Goal: Information Seeking & Learning: Learn about a topic

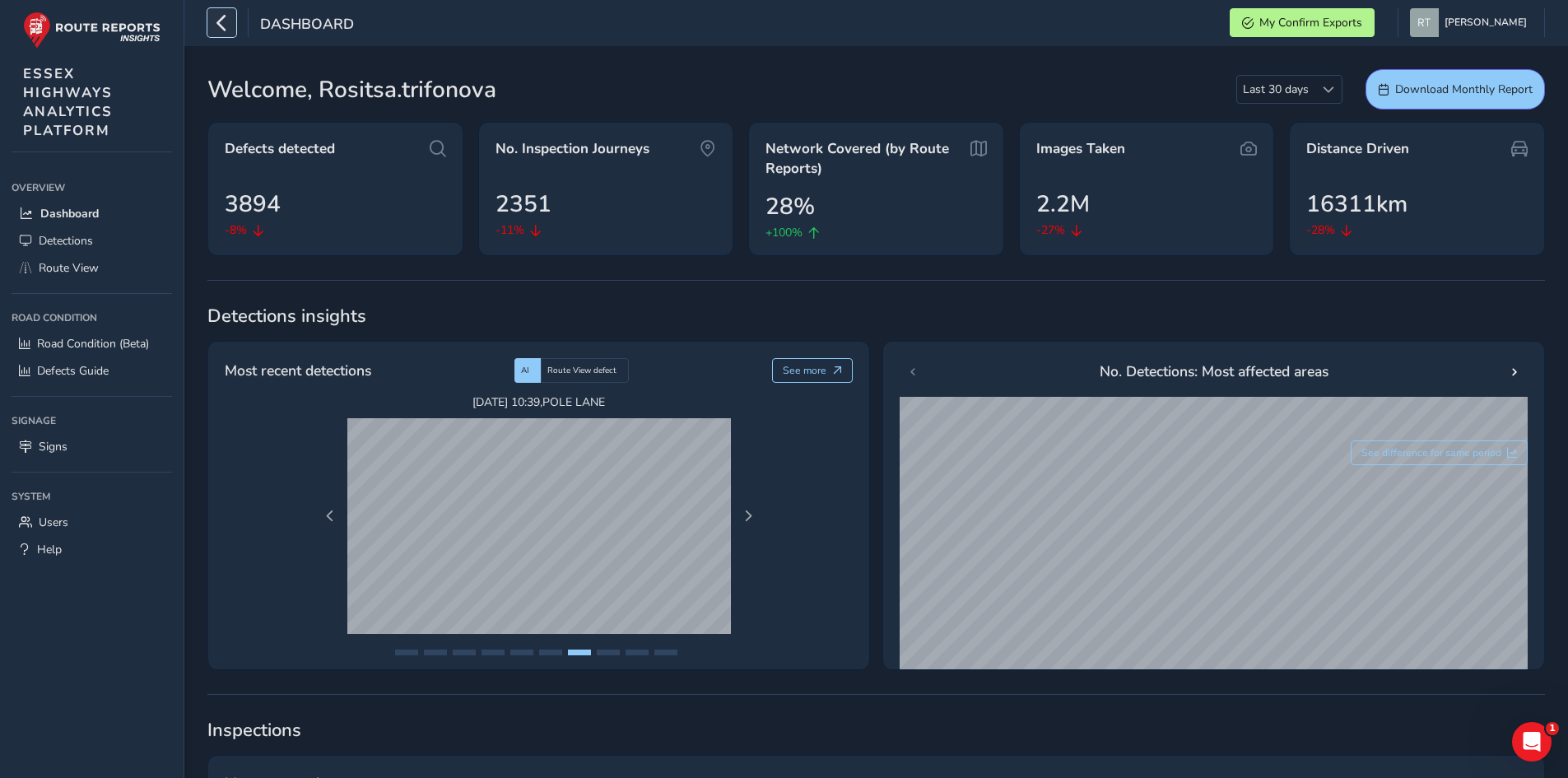
click at [234, 24] on button "button" at bounding box center [221, 22] width 29 height 29
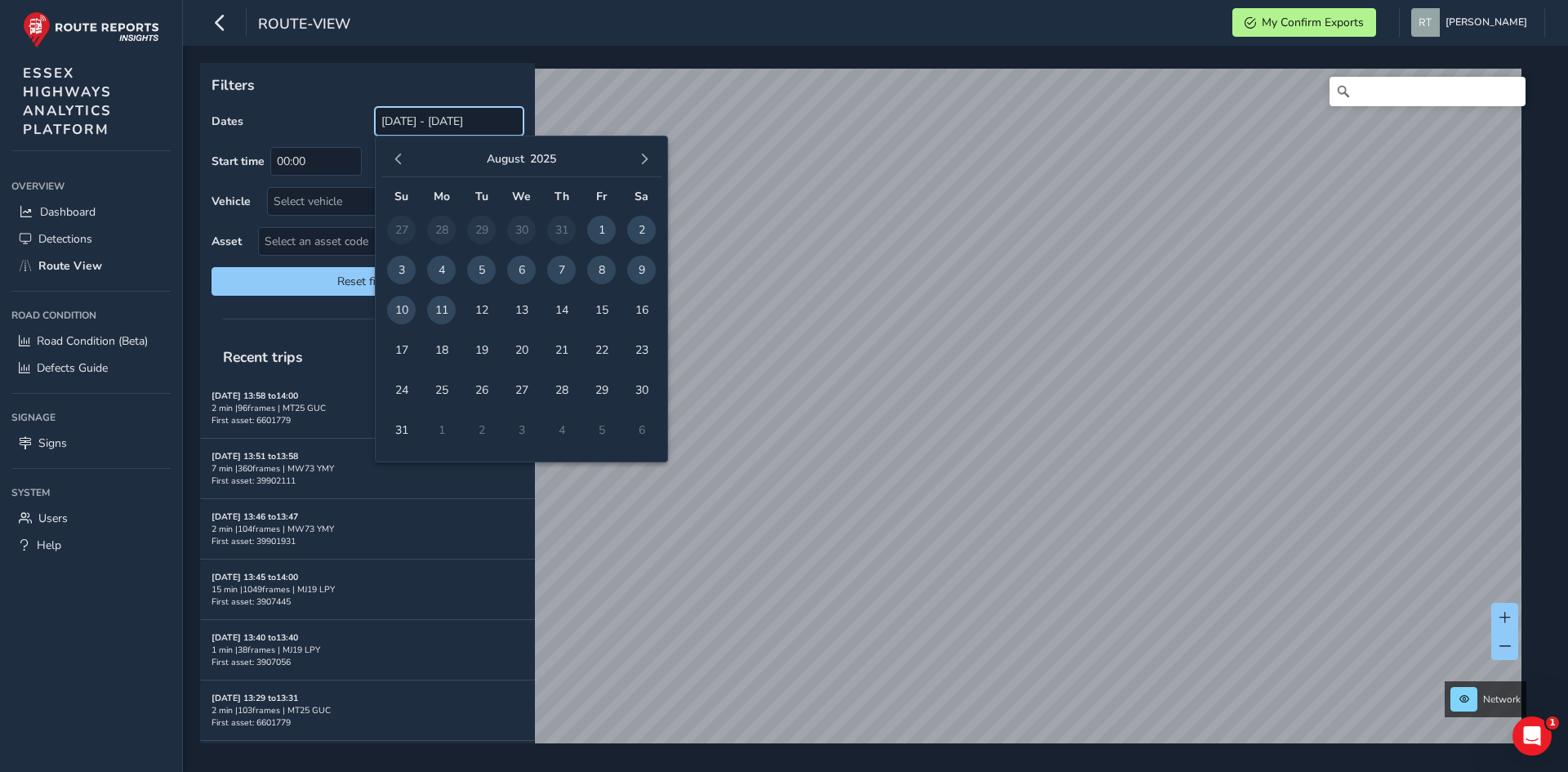
click at [437, 122] on input "[DATE] - [DATE]" at bounding box center [449, 121] width 148 height 28
click at [403, 162] on span "button" at bounding box center [399, 159] width 12 height 12
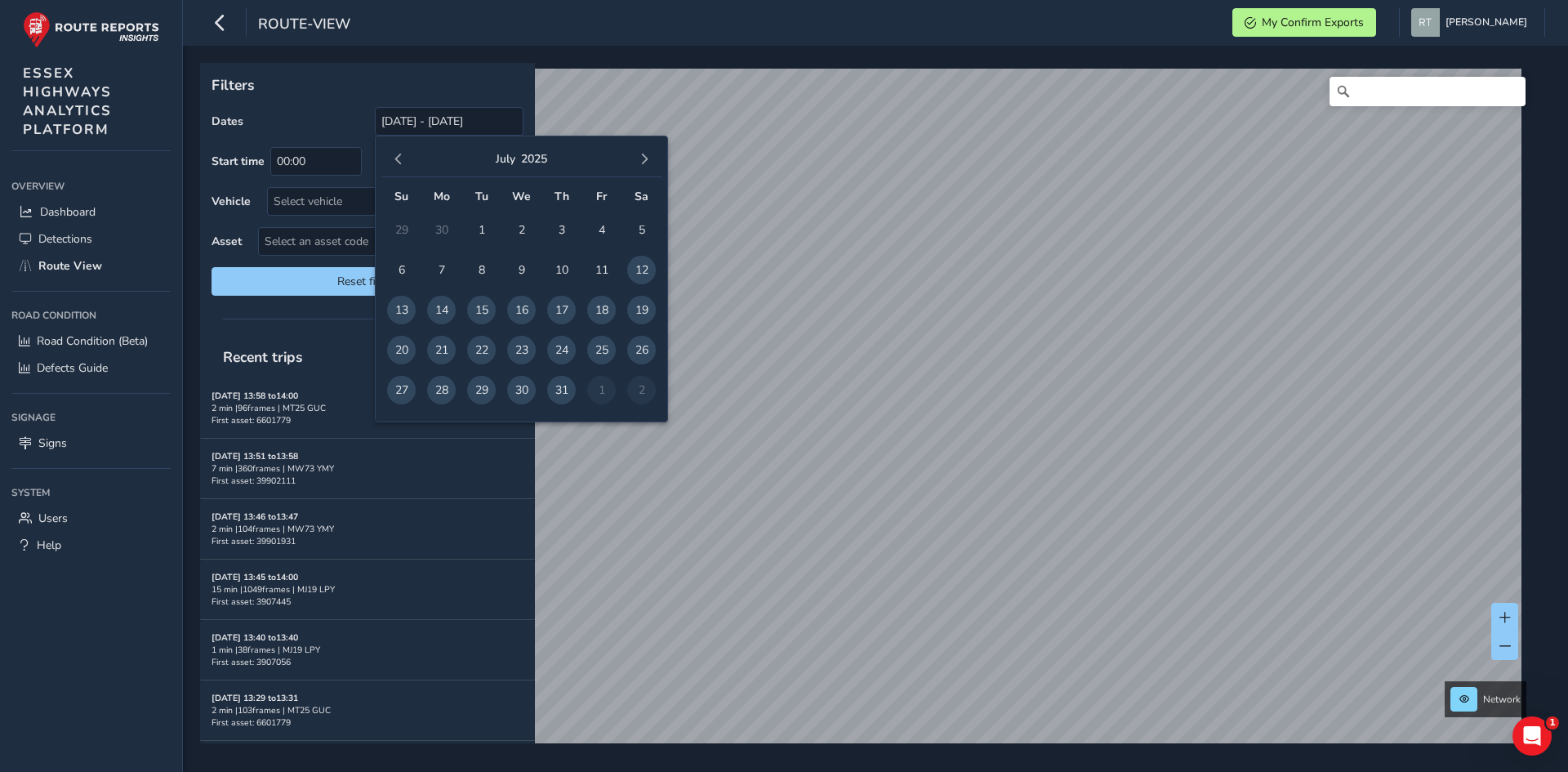
click at [403, 162] on span "button" at bounding box center [399, 159] width 12 height 12
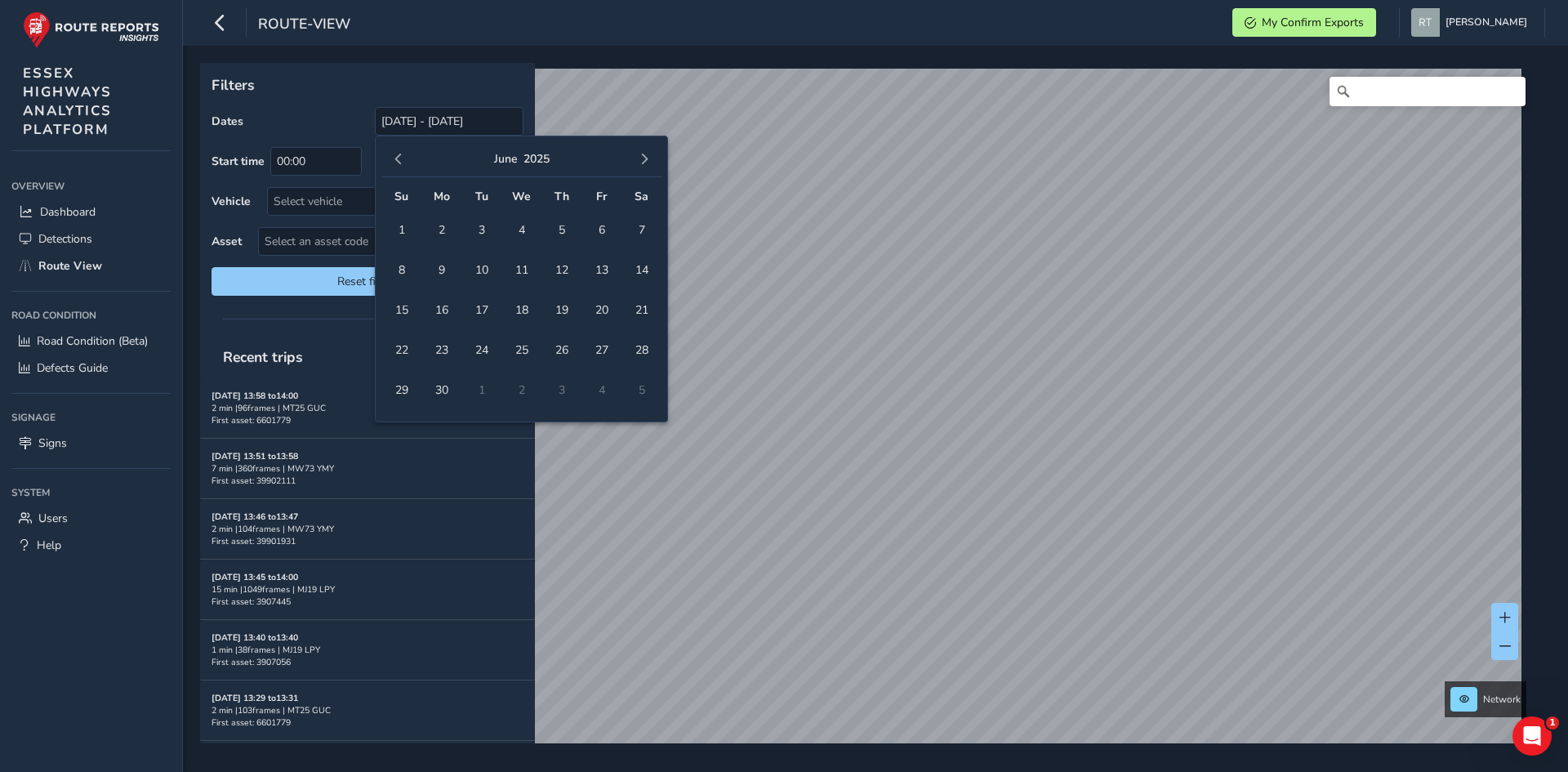
click at [403, 162] on span "button" at bounding box center [399, 159] width 12 height 12
click at [518, 223] on span "1" at bounding box center [521, 230] width 28 height 28
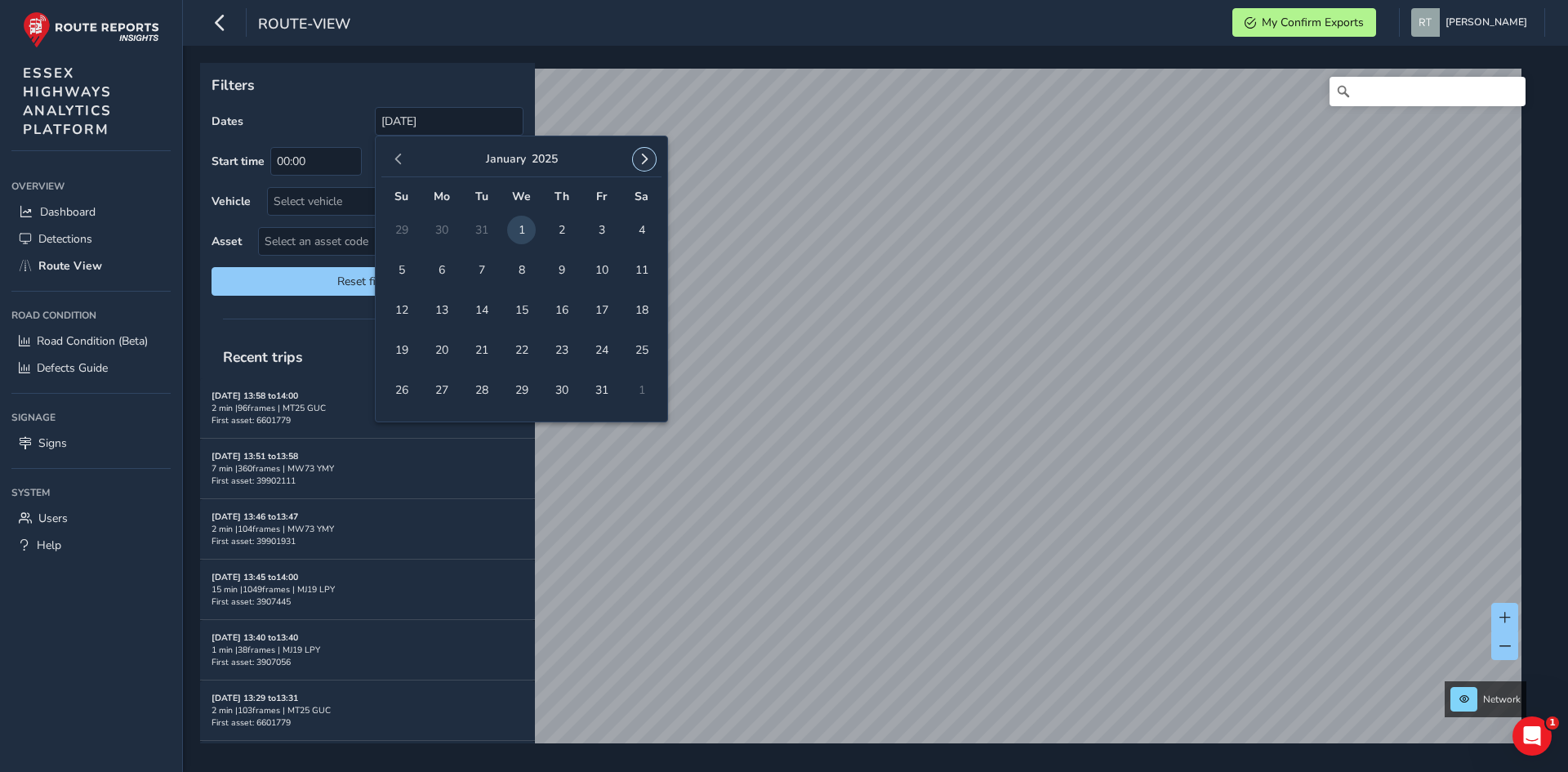
click at [648, 160] on span "button" at bounding box center [645, 159] width 12 height 12
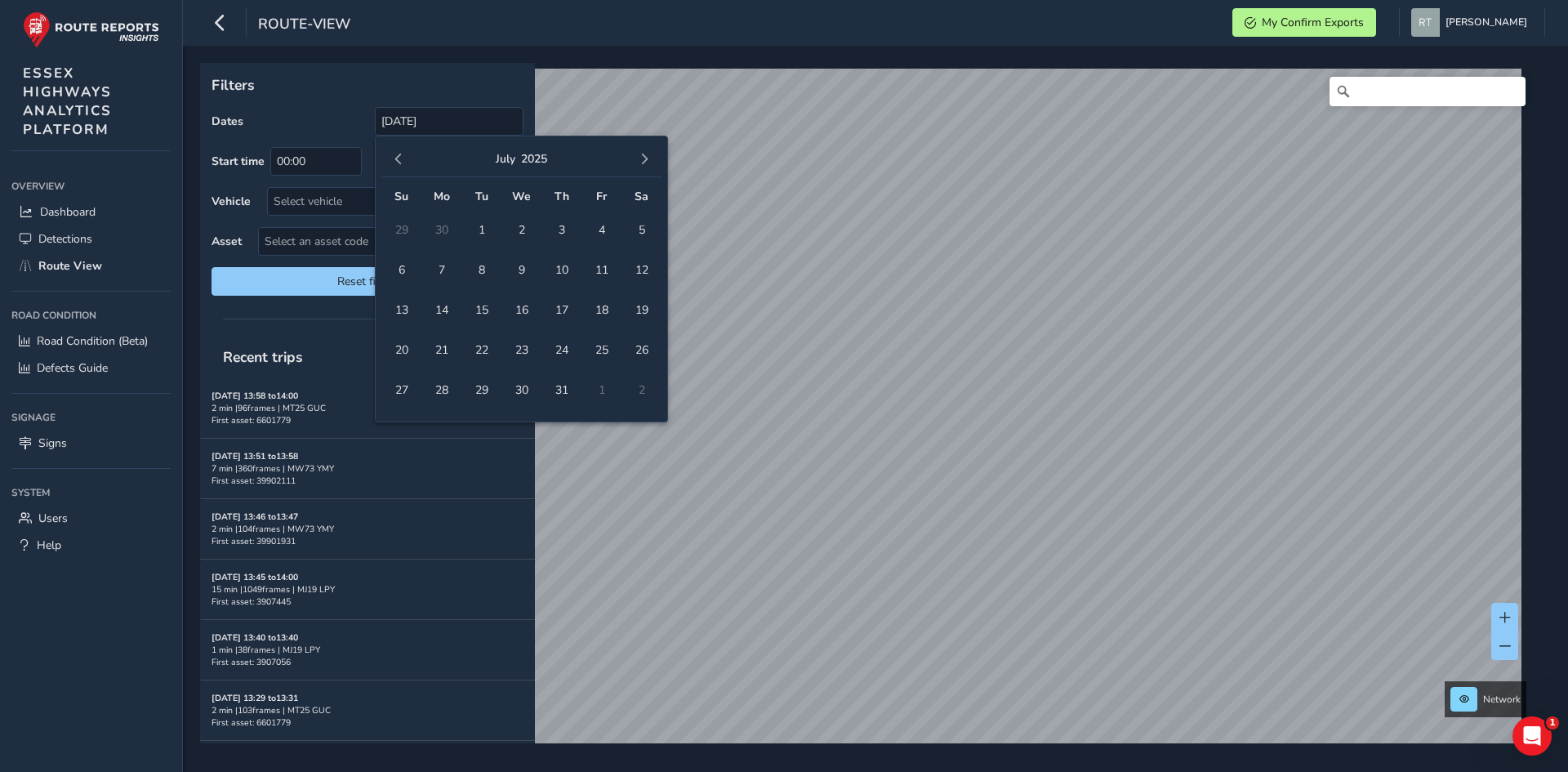
click at [648, 160] on span "button" at bounding box center [645, 159] width 12 height 12
click at [651, 317] on span "16" at bounding box center [641, 310] width 28 height 28
type input "[DATE] - [DATE]"
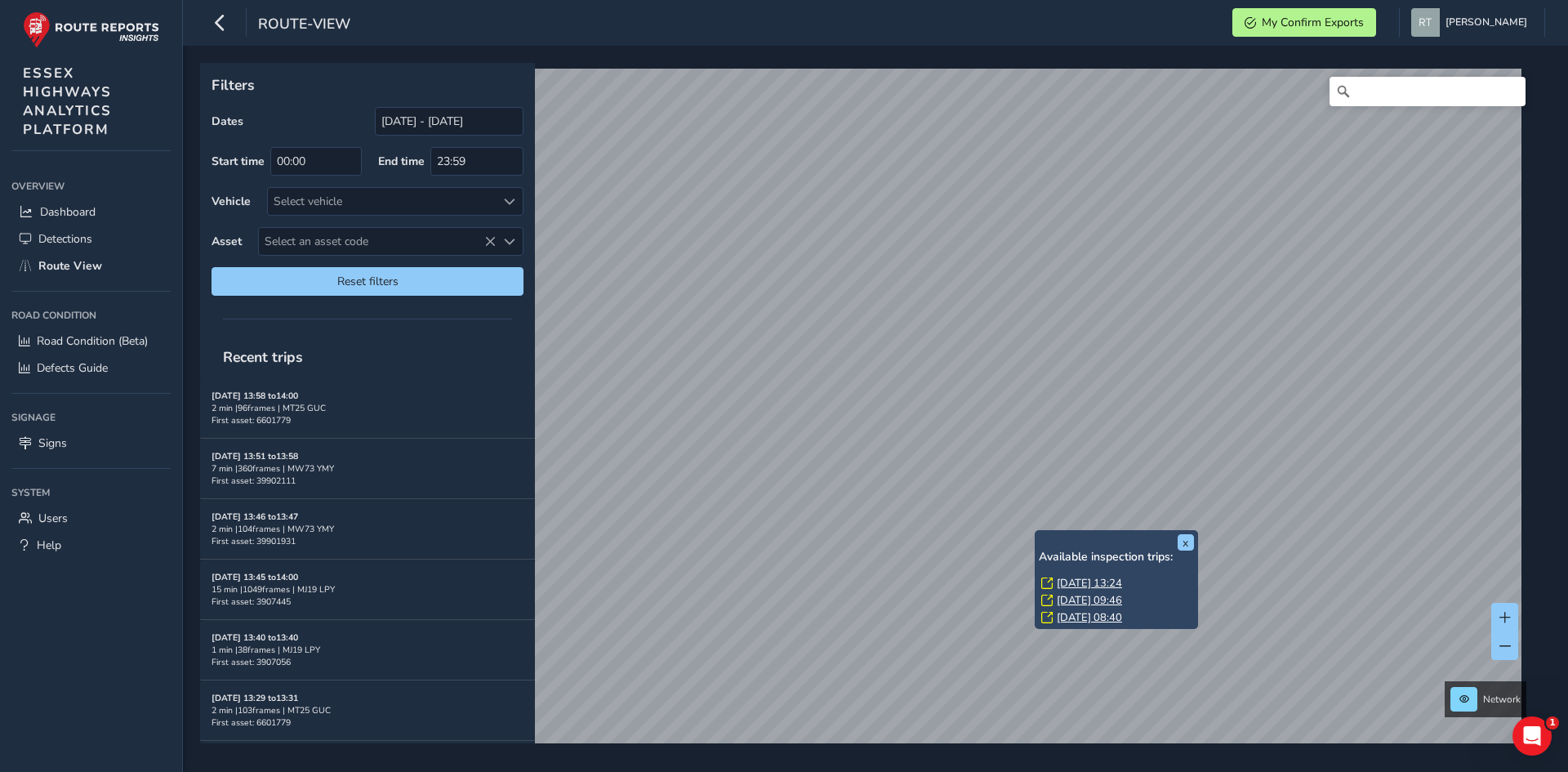
click at [1072, 577] on link "Tue, 27 May, 13:24" at bounding box center [1089, 582] width 65 height 15
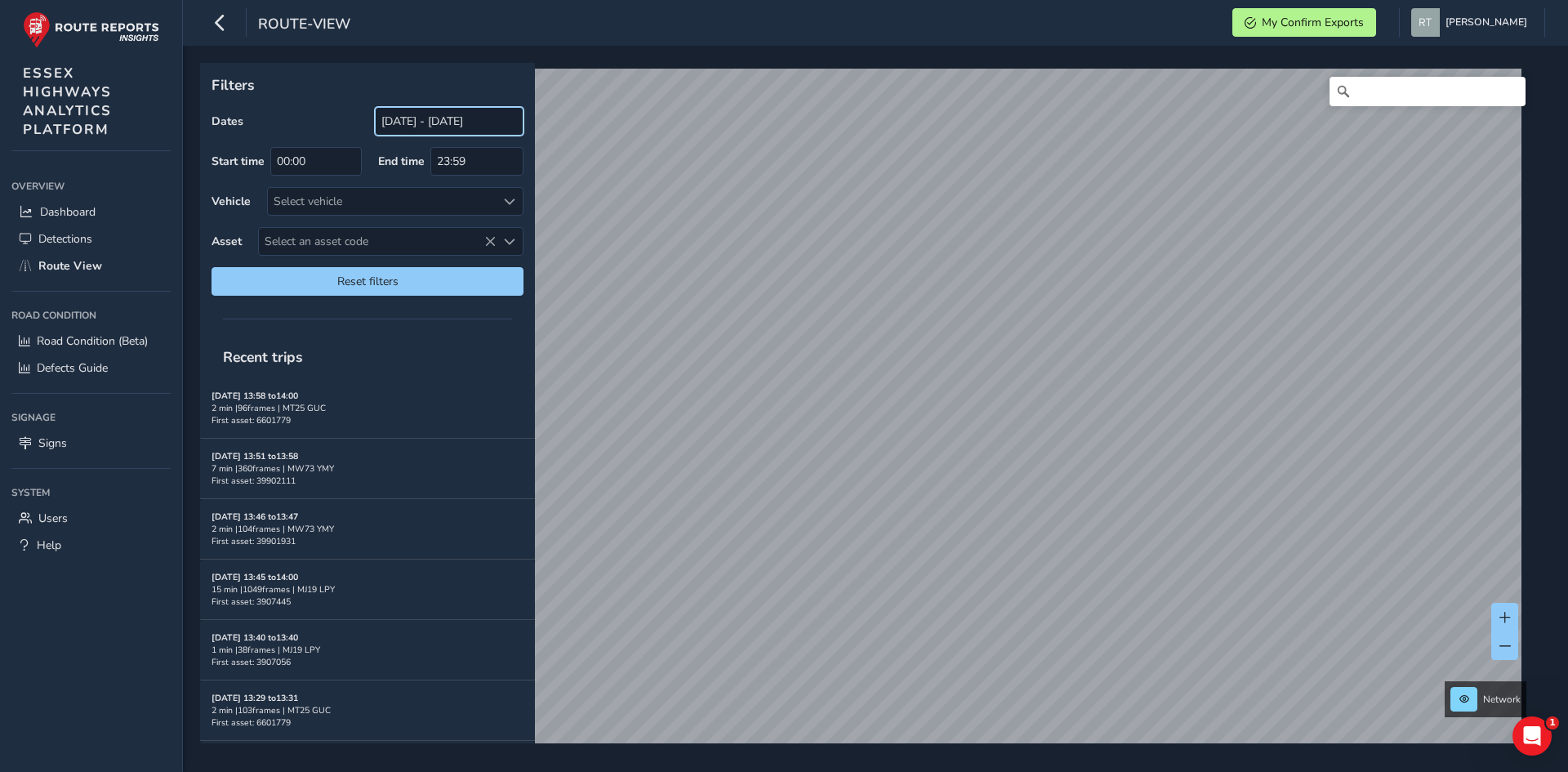
click at [396, 117] on input "[DATE] - [DATE]" at bounding box center [449, 121] width 148 height 28
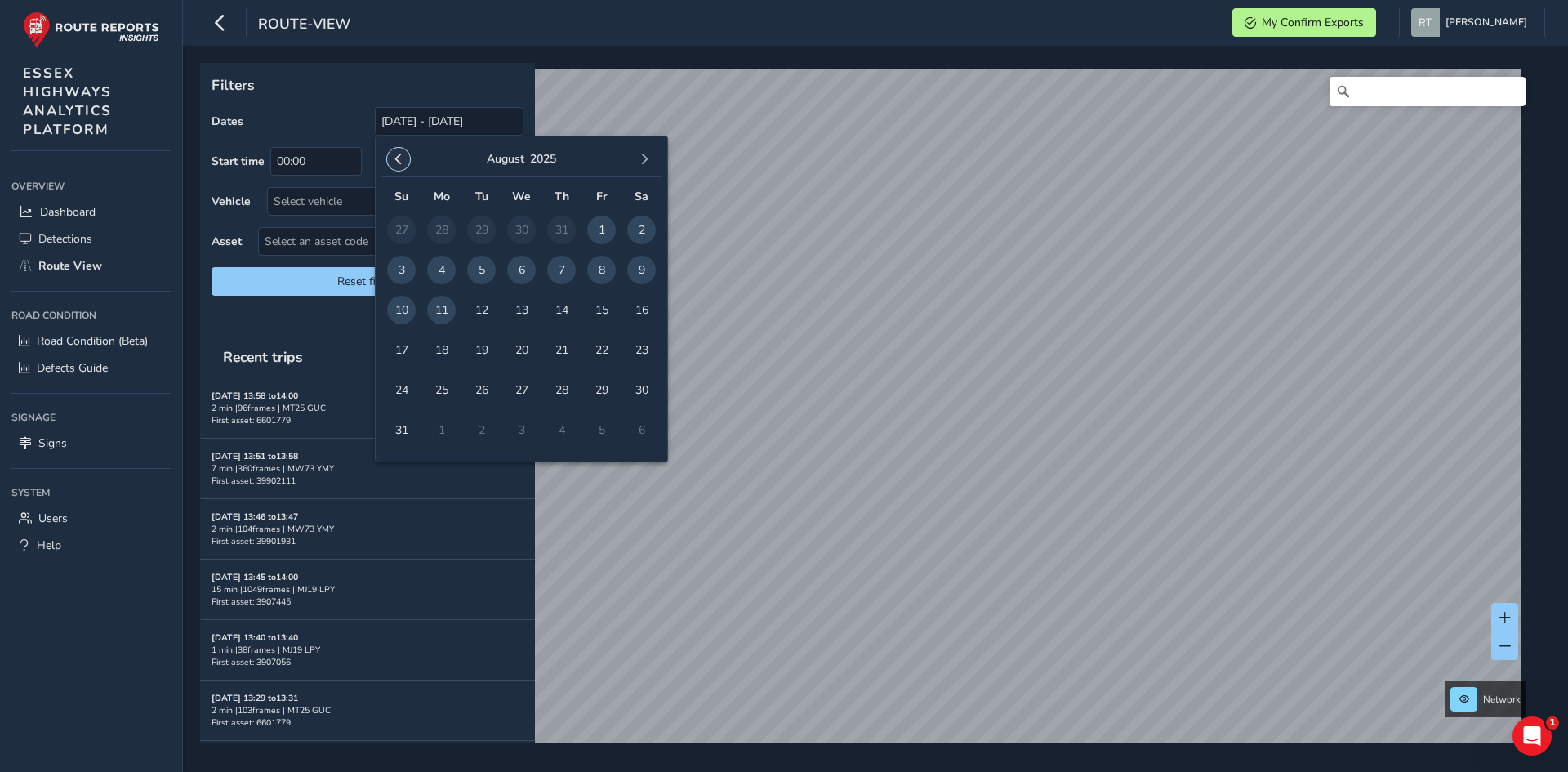
click at [403, 161] on span "button" at bounding box center [399, 159] width 12 height 12
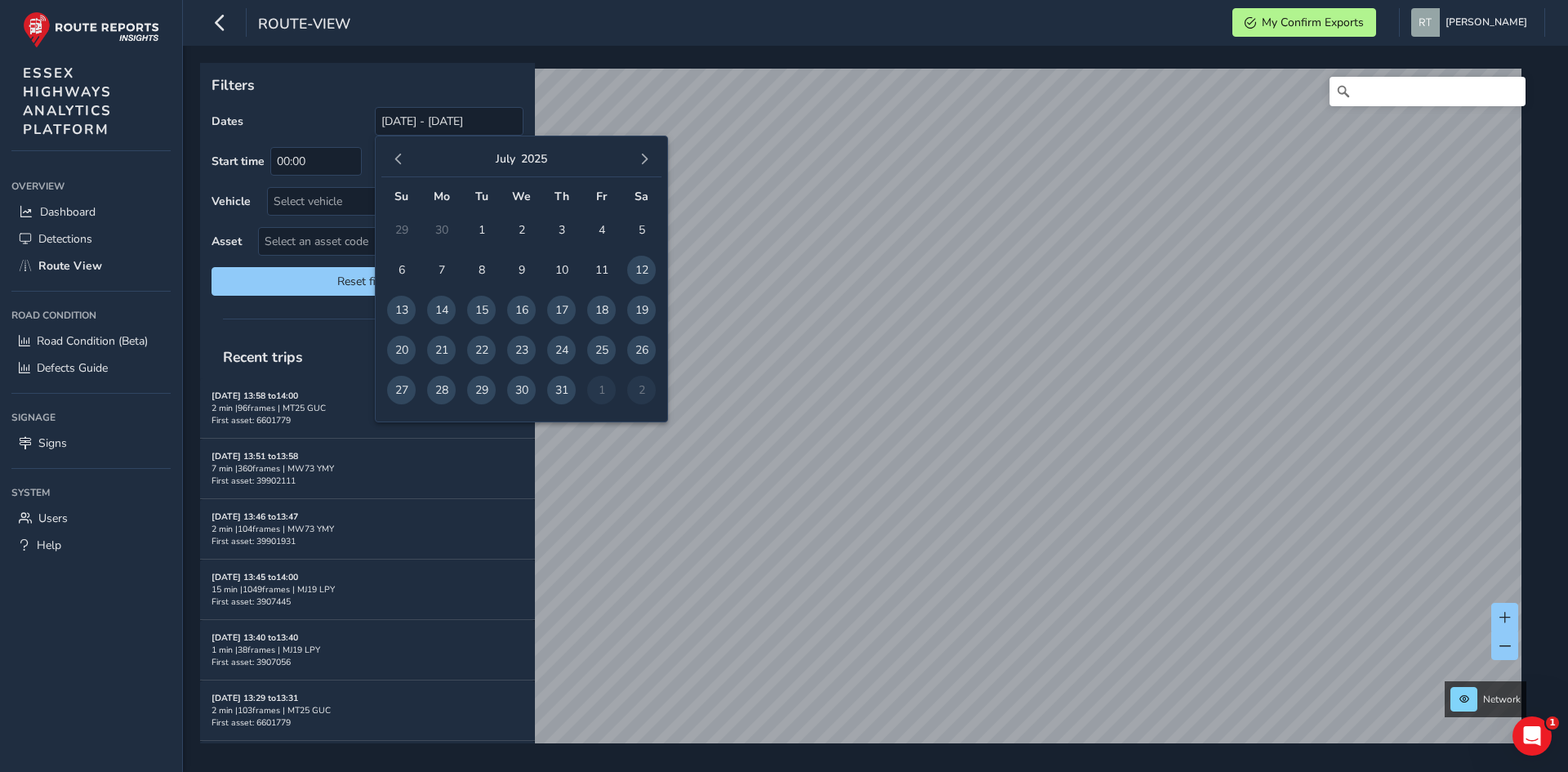
click at [403, 161] on span "button" at bounding box center [399, 159] width 12 height 12
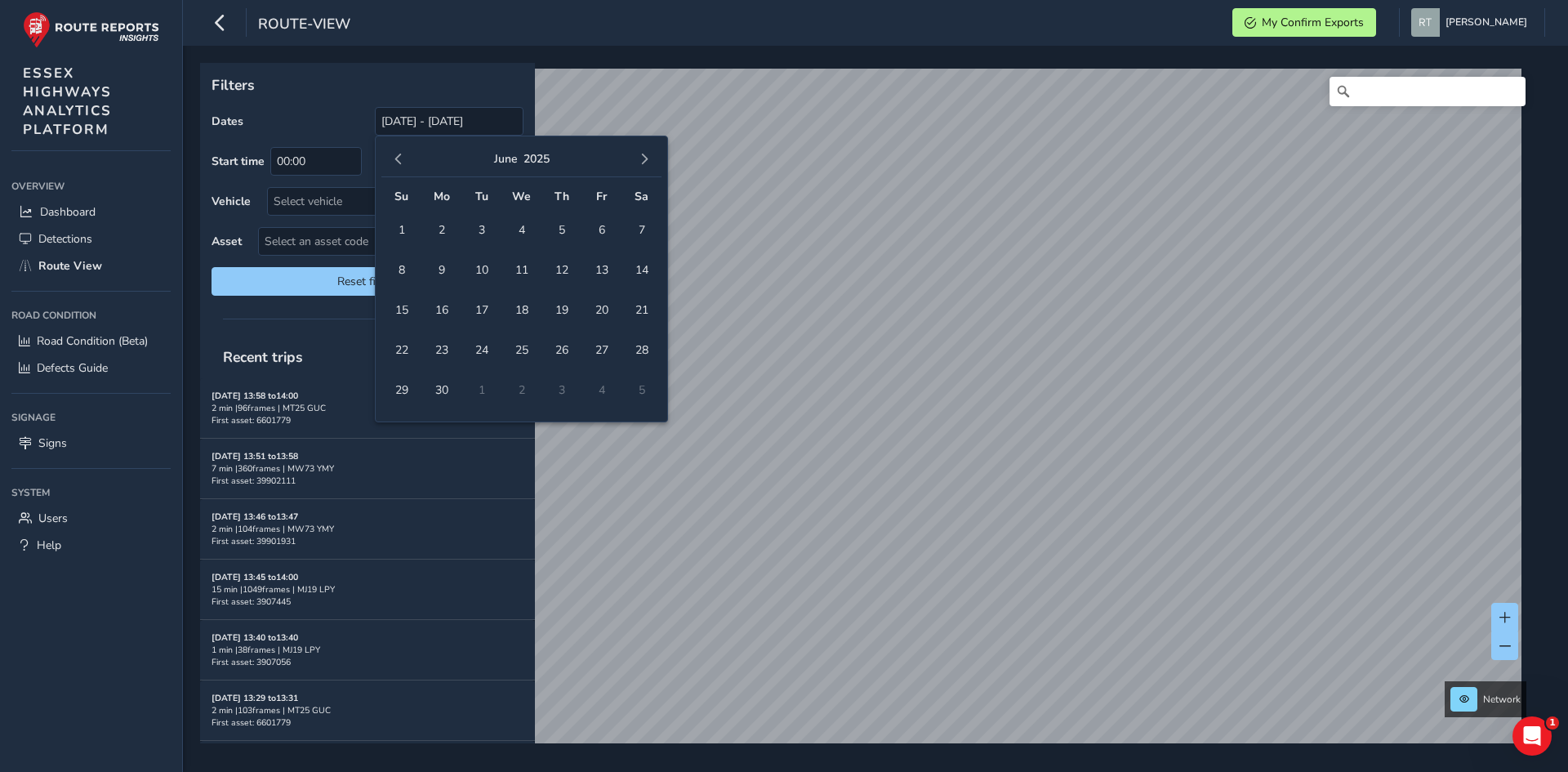
click at [403, 161] on span "button" at bounding box center [399, 159] width 12 height 12
click at [525, 227] on span "1" at bounding box center [521, 230] width 28 height 28
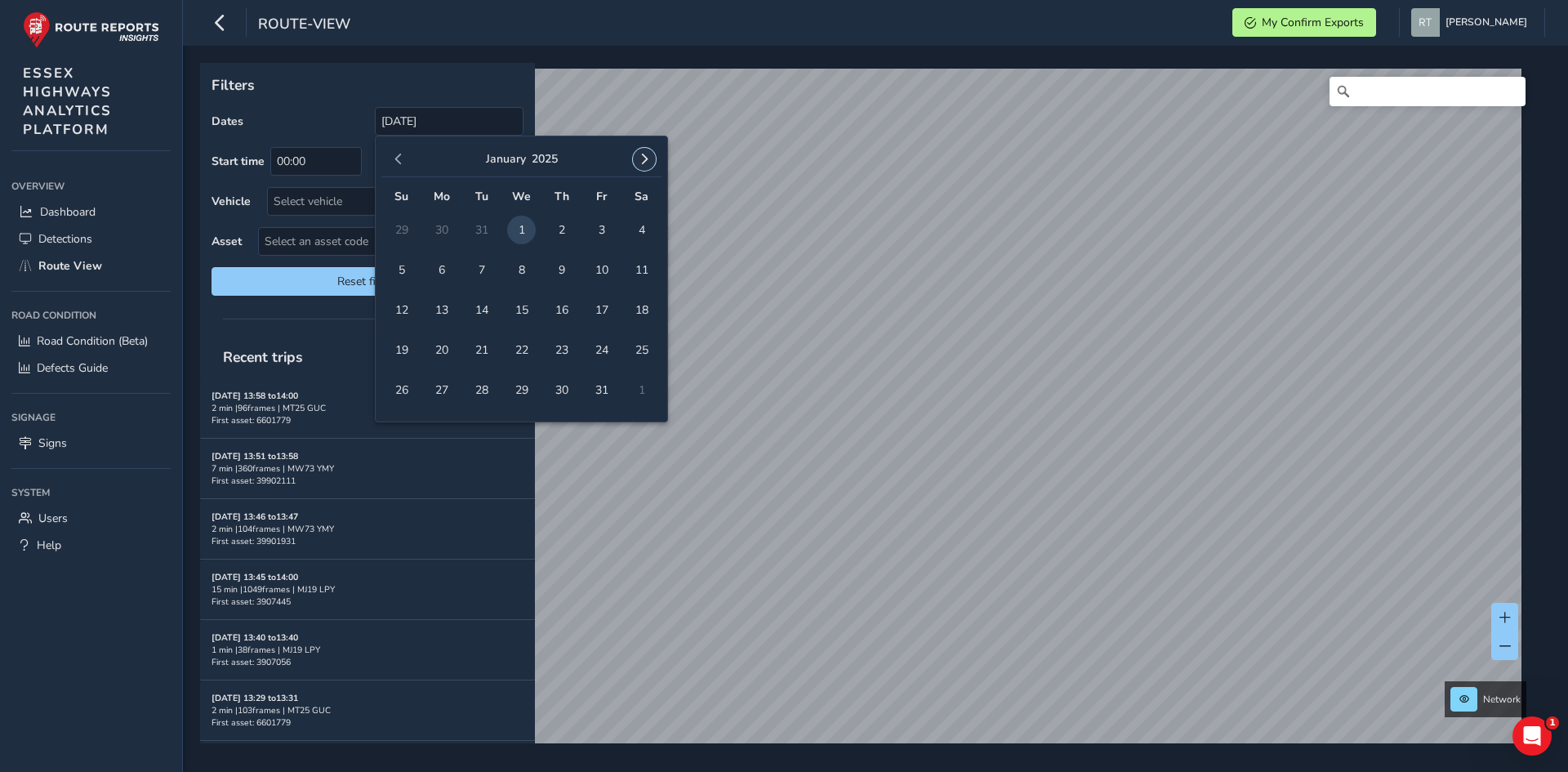
click at [643, 167] on button "button" at bounding box center [644, 158] width 22 height 22
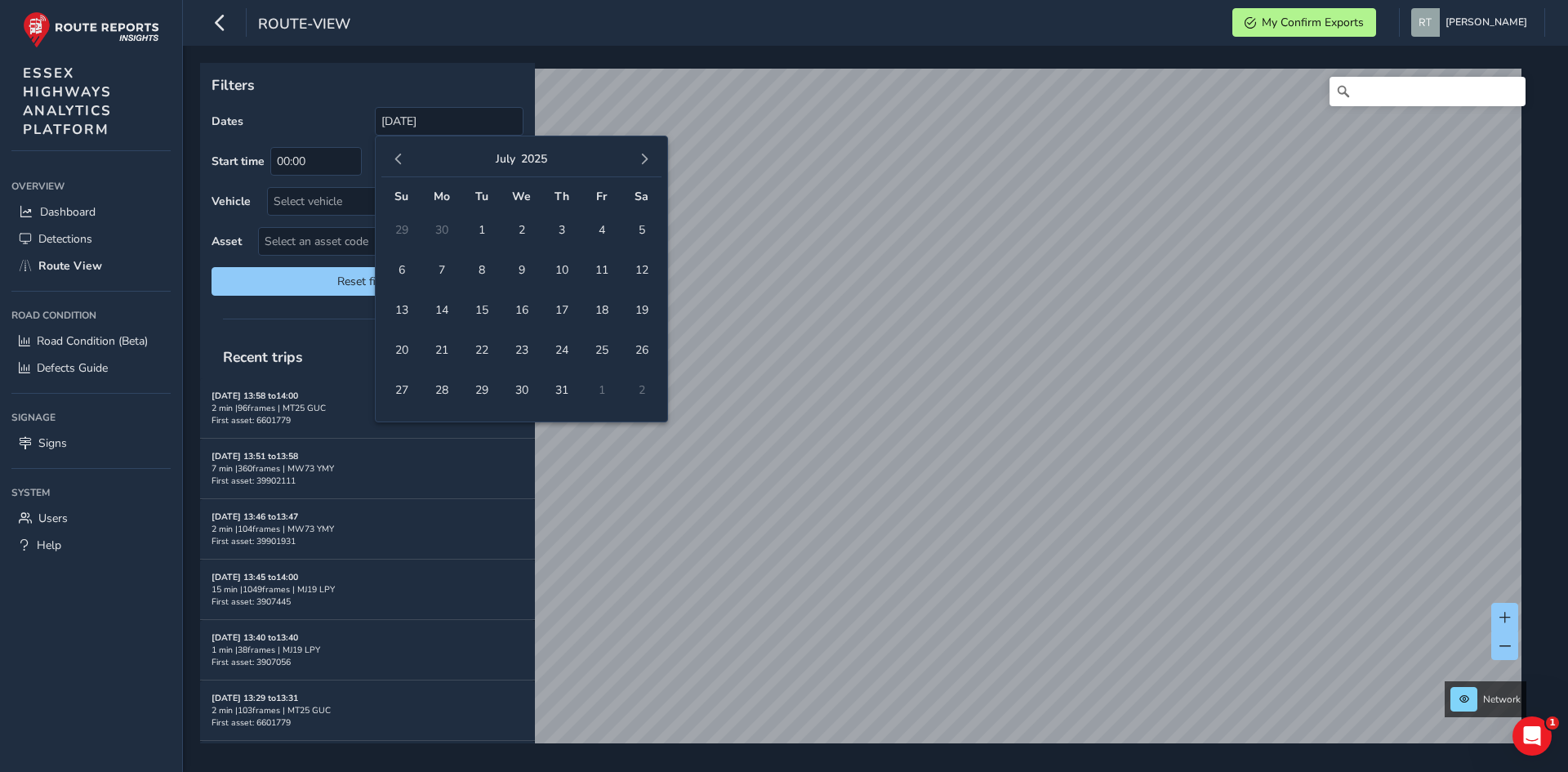
click at [643, 167] on button "button" at bounding box center [644, 158] width 22 height 22
click at [646, 309] on span "16" at bounding box center [641, 310] width 28 height 28
type input "01/01/2025 - 16/08/2025"
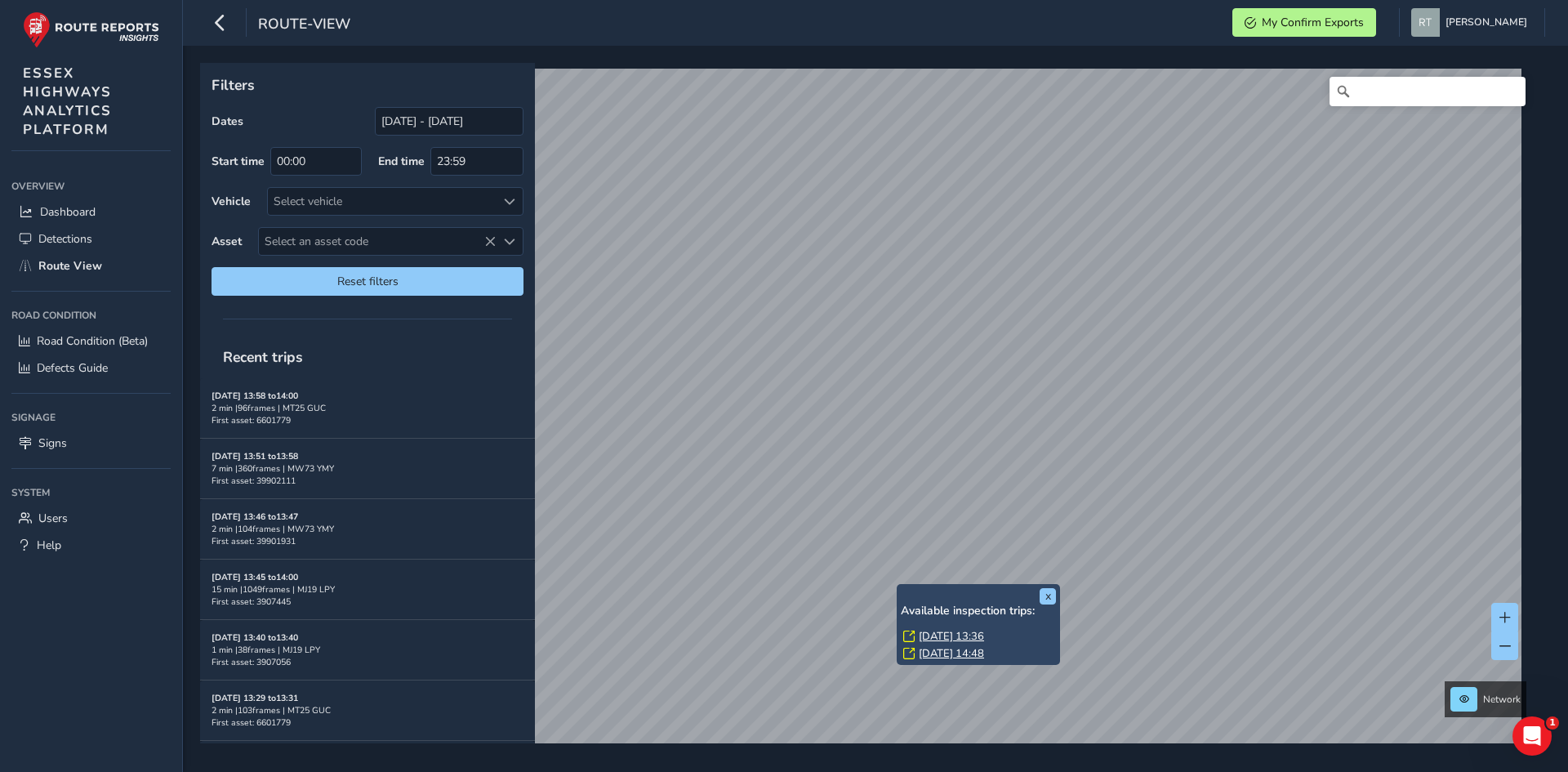
click at [959, 640] on link "Thu, 13 Feb, 13:36" at bounding box center [952, 636] width 65 height 15
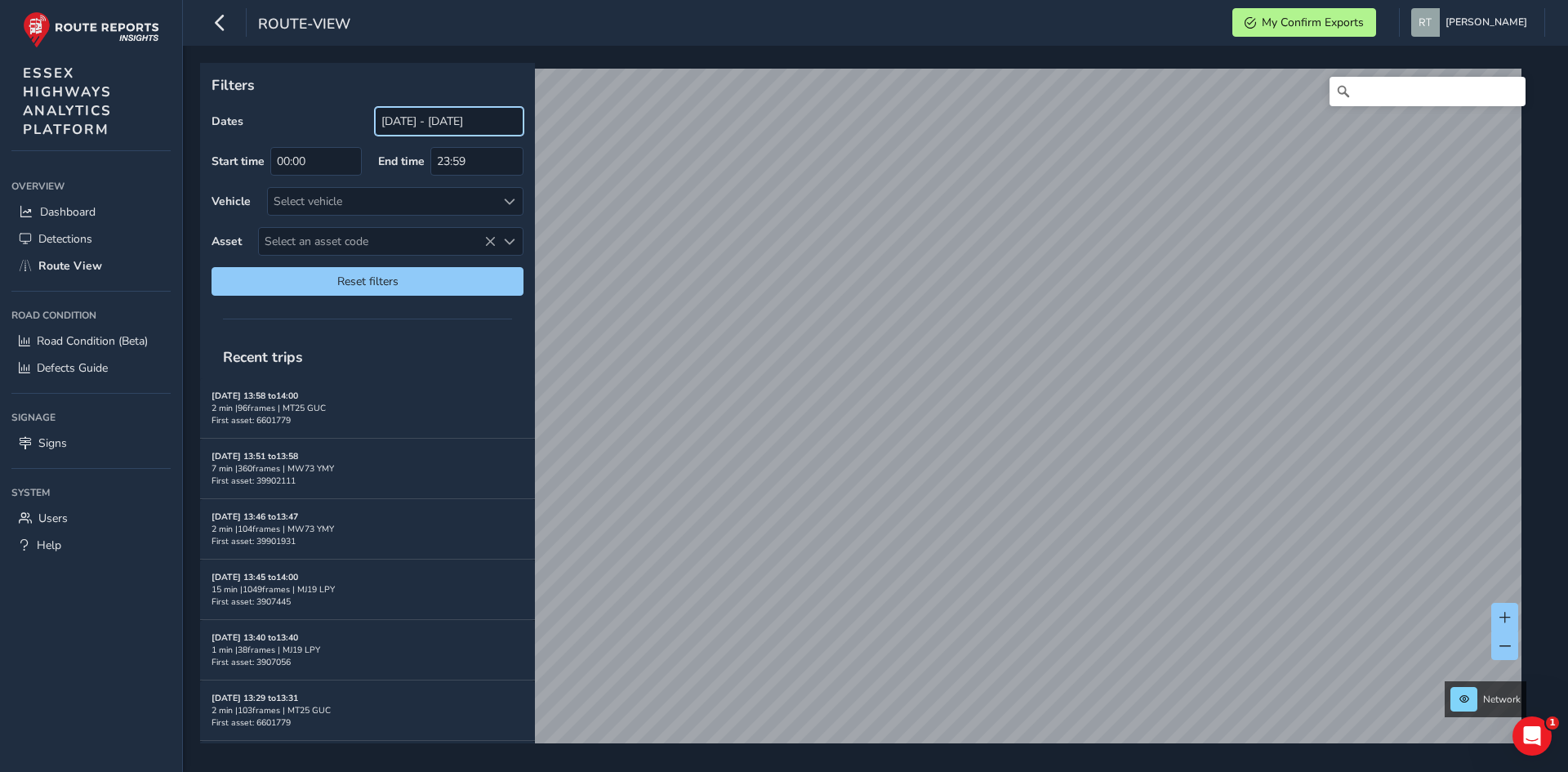
click at [406, 122] on input "[DATE] - [DATE]" at bounding box center [449, 121] width 148 height 28
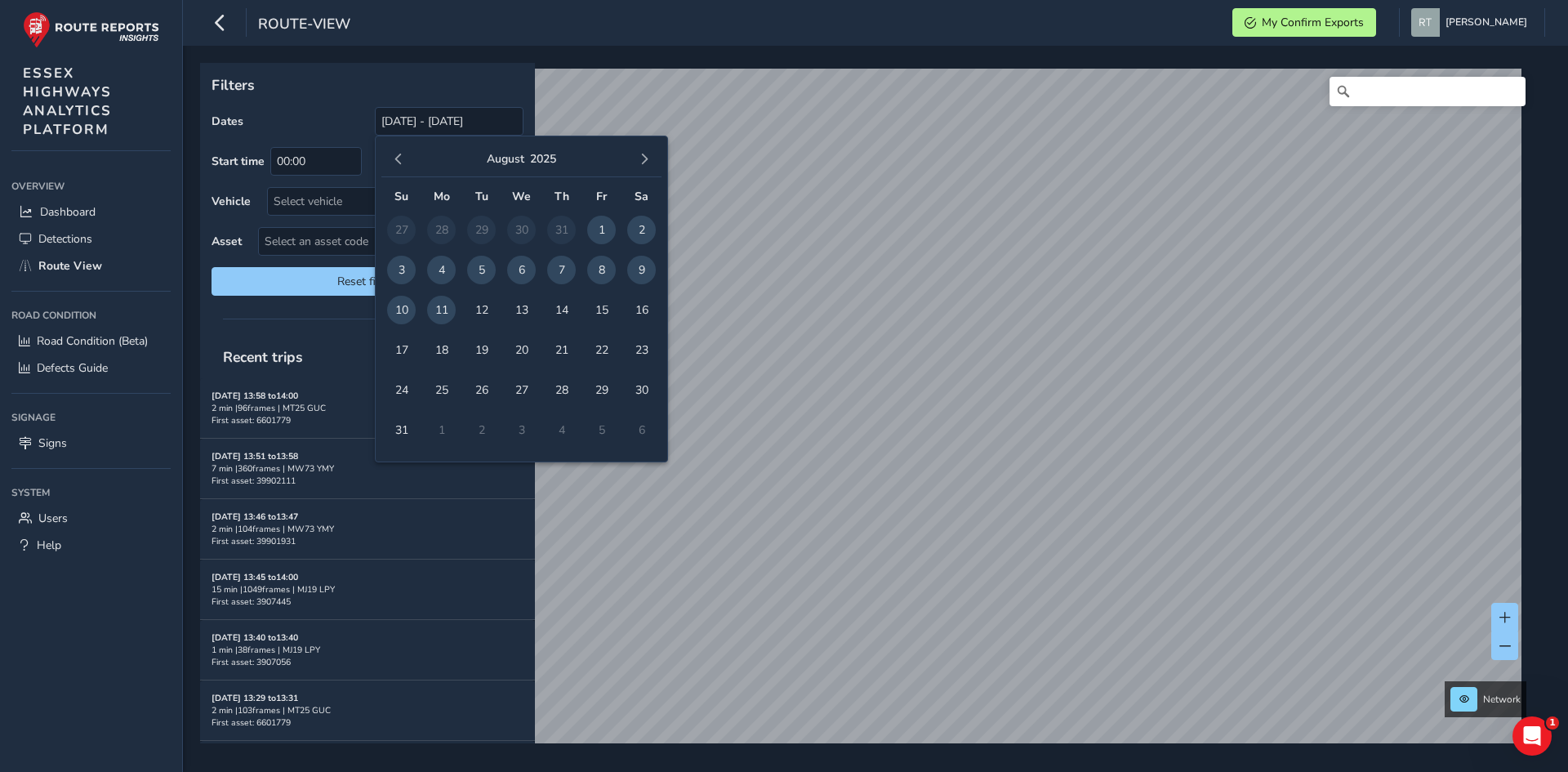
click at [411, 160] on div "[DATE]" at bounding box center [521, 159] width 280 height 35
click at [396, 162] on span "button" at bounding box center [399, 159] width 12 height 12
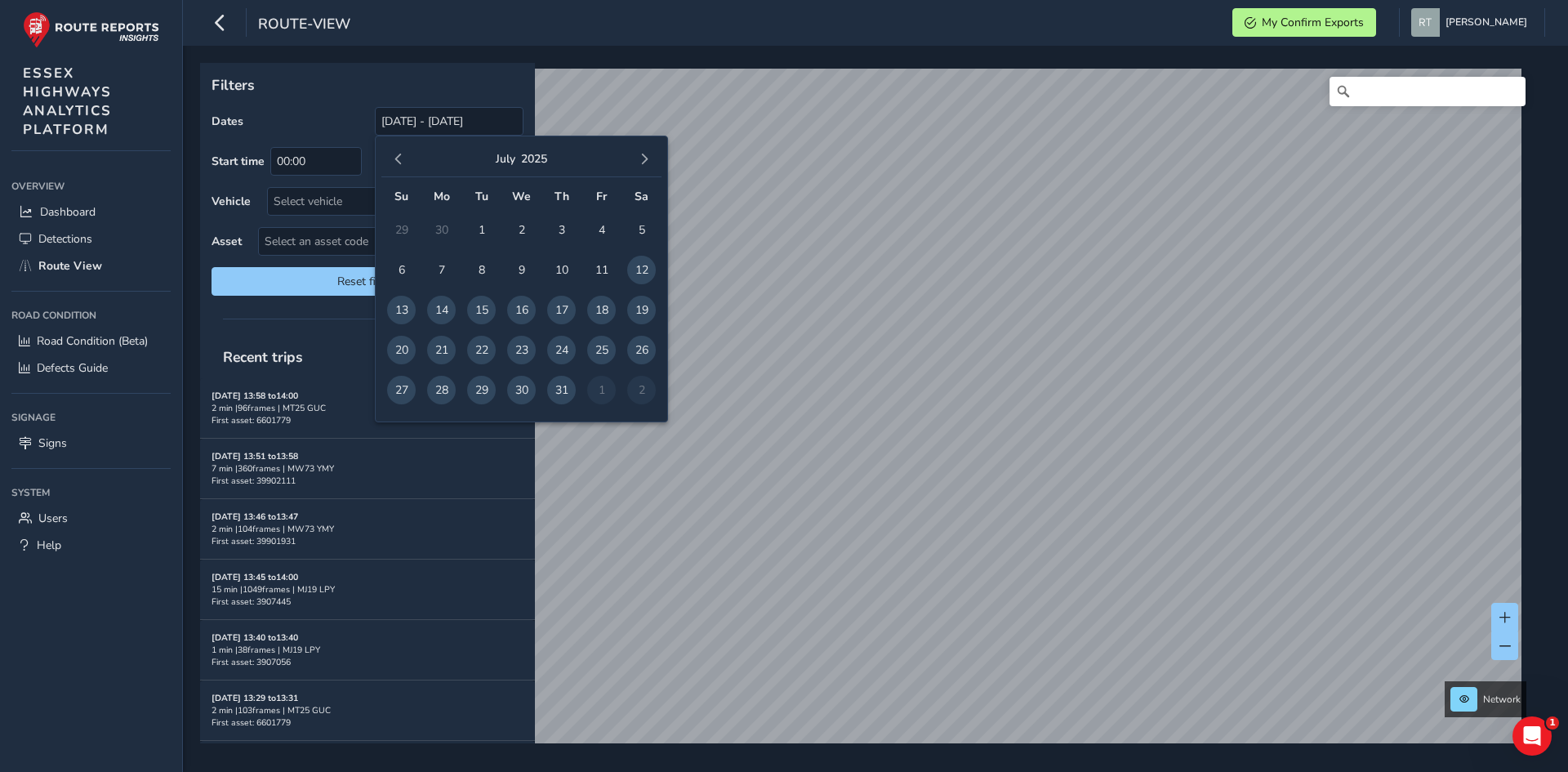
click at [396, 162] on span "button" at bounding box center [399, 159] width 12 height 12
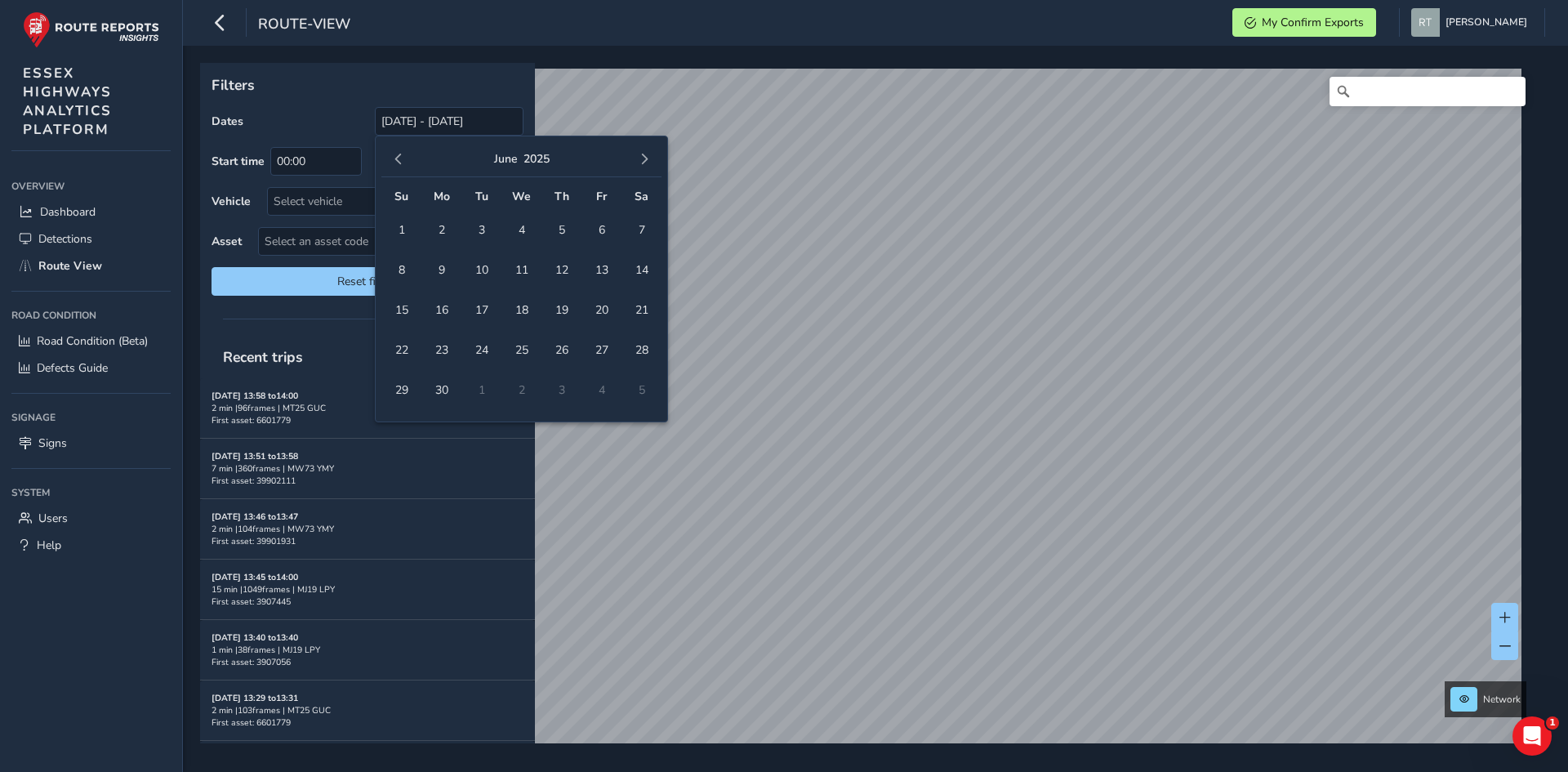
click at [395, 162] on span "button" at bounding box center [399, 159] width 12 height 12
click at [407, 162] on button "button" at bounding box center [398, 158] width 22 height 22
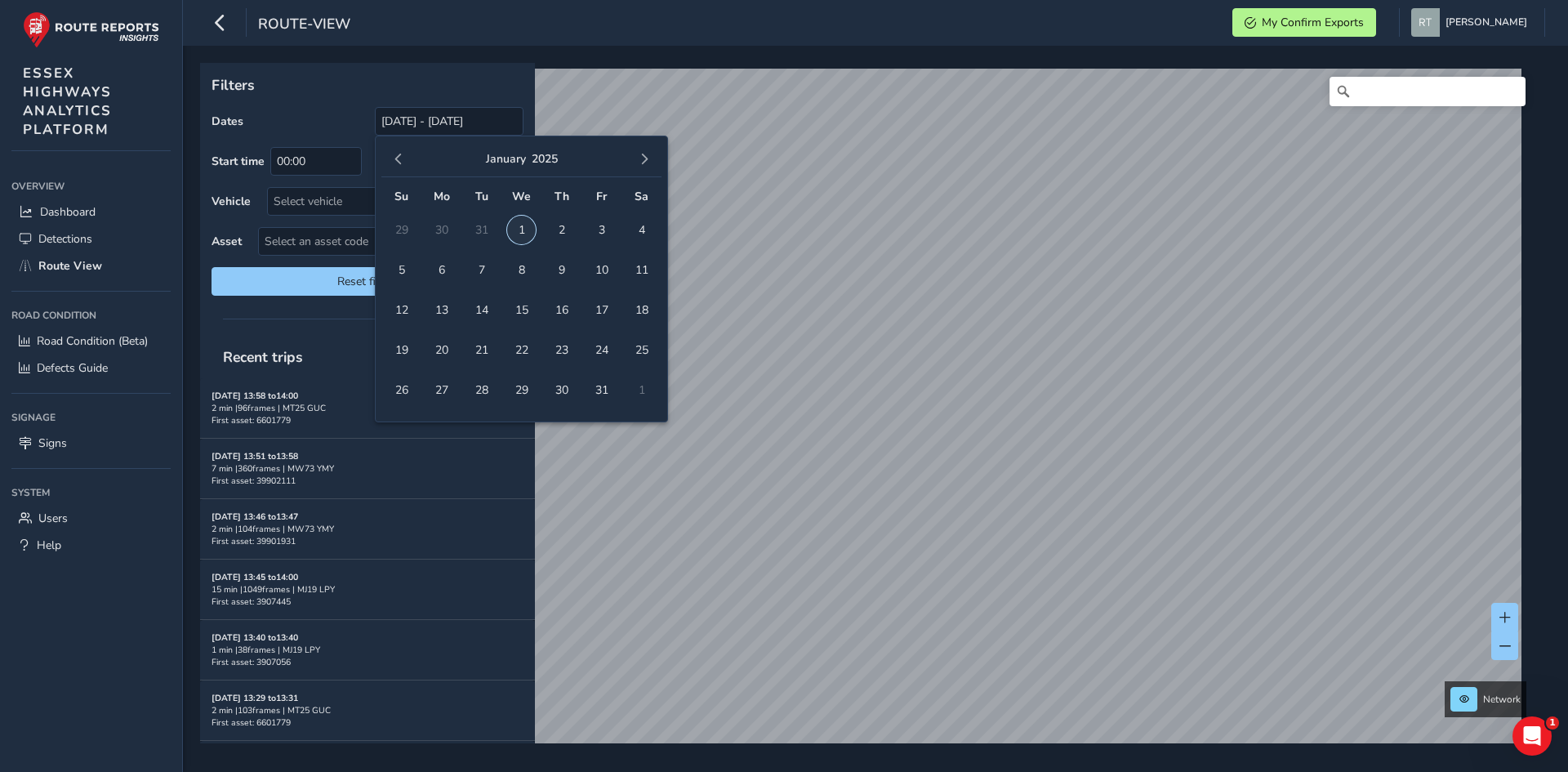
click at [530, 234] on span "1" at bounding box center [521, 230] width 28 height 28
click at [646, 160] on span "button" at bounding box center [645, 159] width 12 height 12
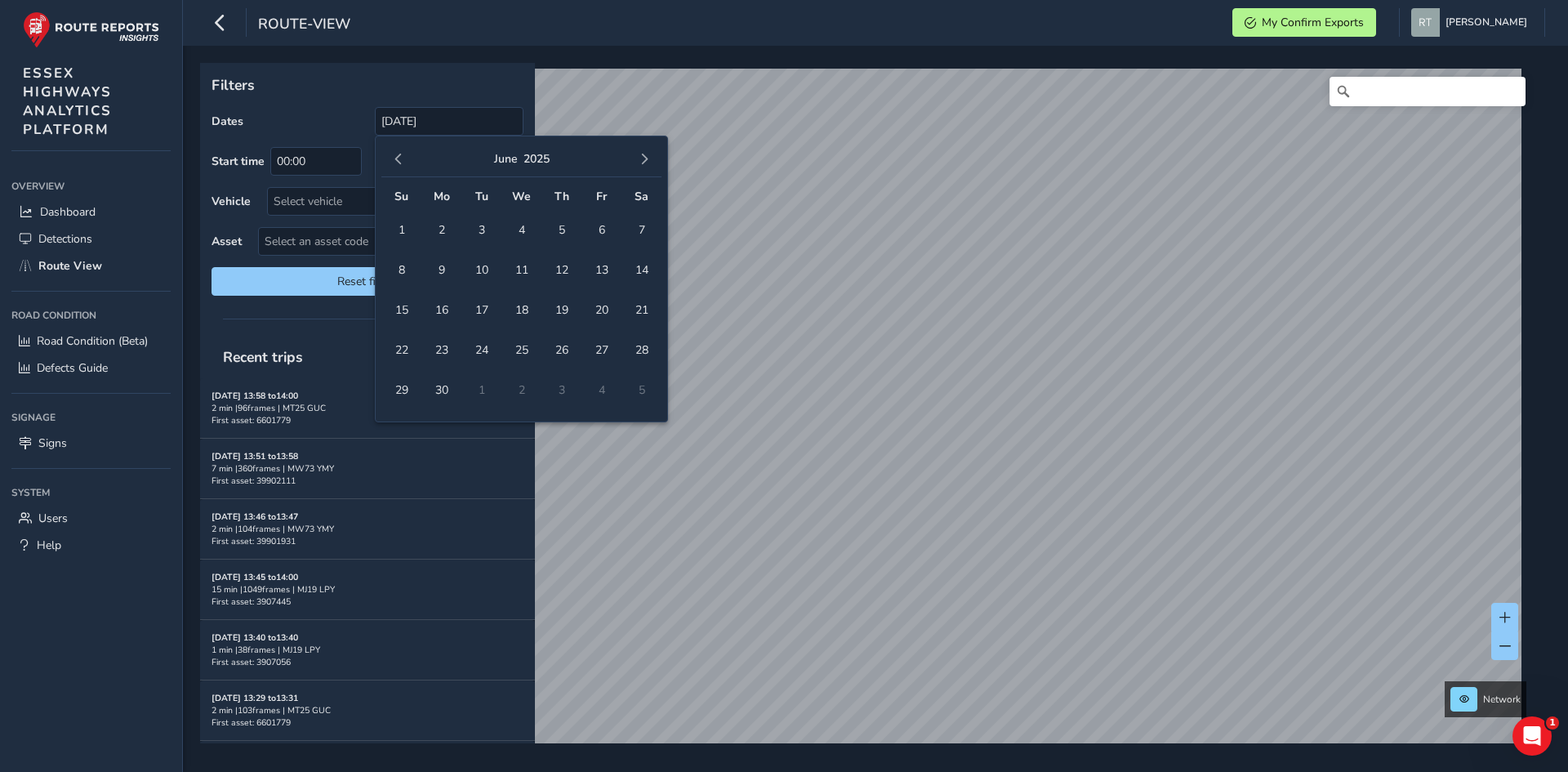
click at [646, 160] on span "button" at bounding box center [645, 159] width 12 height 12
click at [645, 307] on span "16" at bounding box center [641, 310] width 28 height 28
type input "01/01/2025 - 16/08/2025"
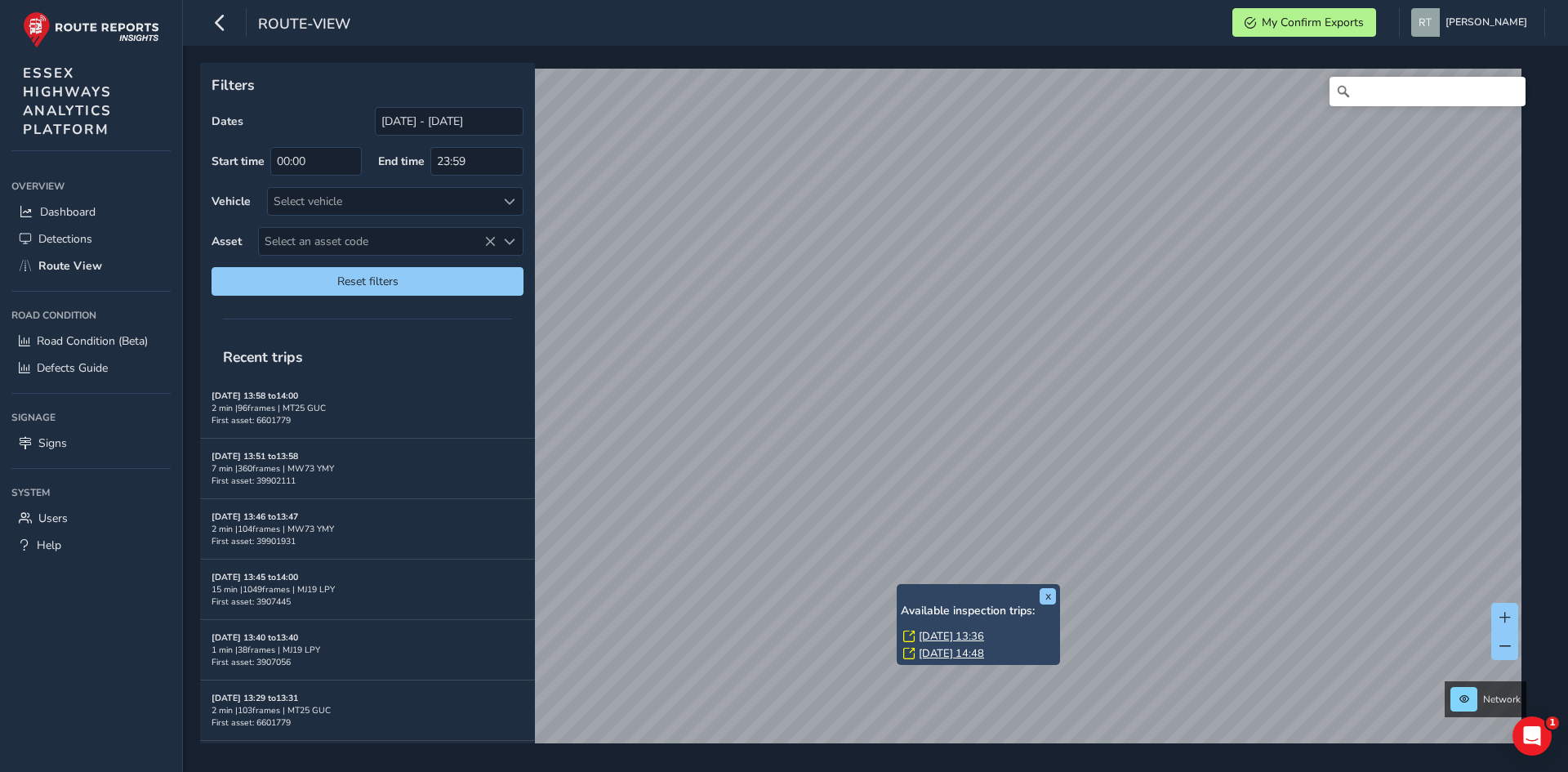
click at [937, 640] on link "Thu, 13 Feb, 13:36" at bounding box center [952, 636] width 65 height 15
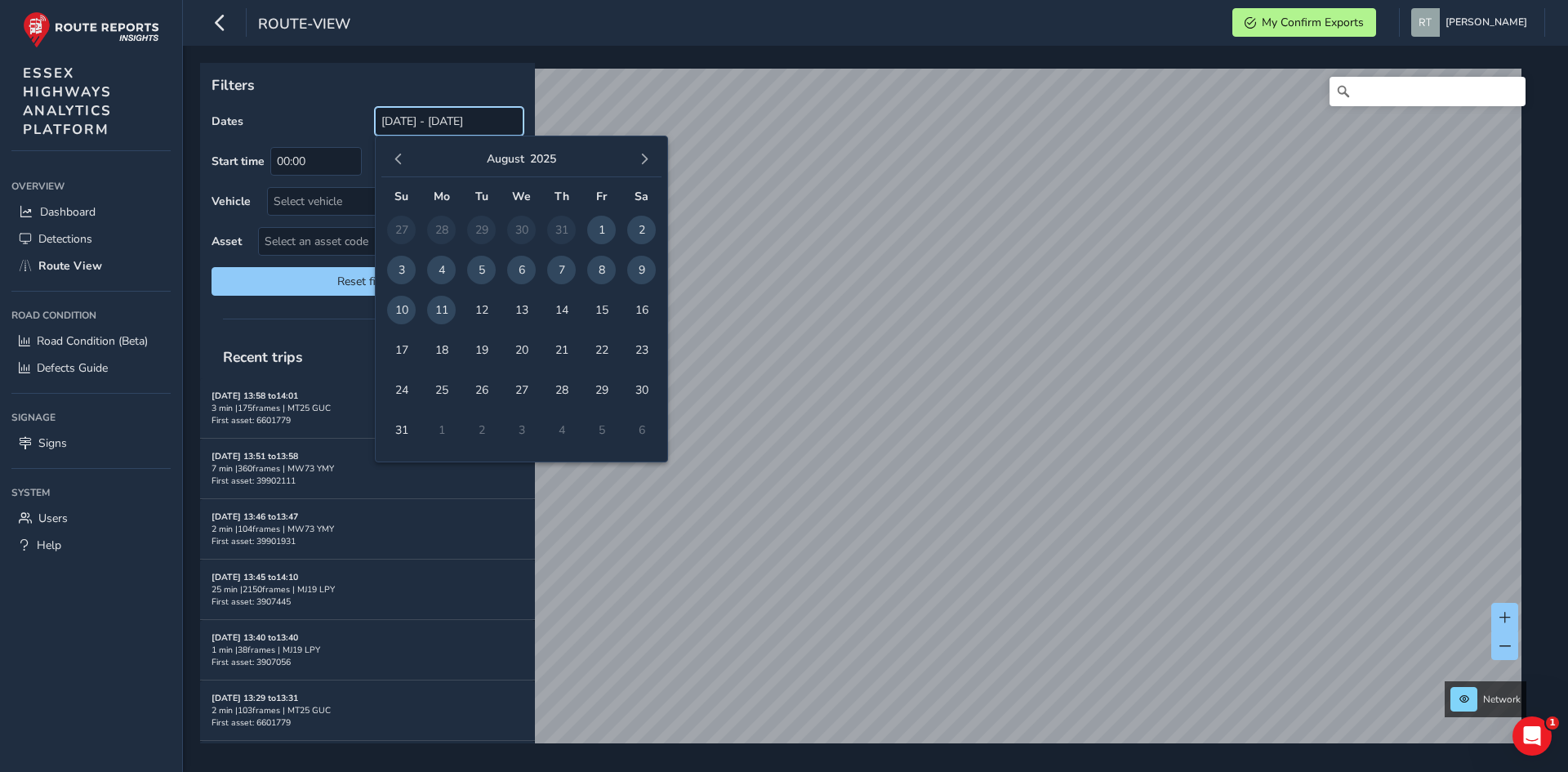
click at [431, 119] on input "[DATE] - [DATE]" at bounding box center [449, 121] width 148 height 28
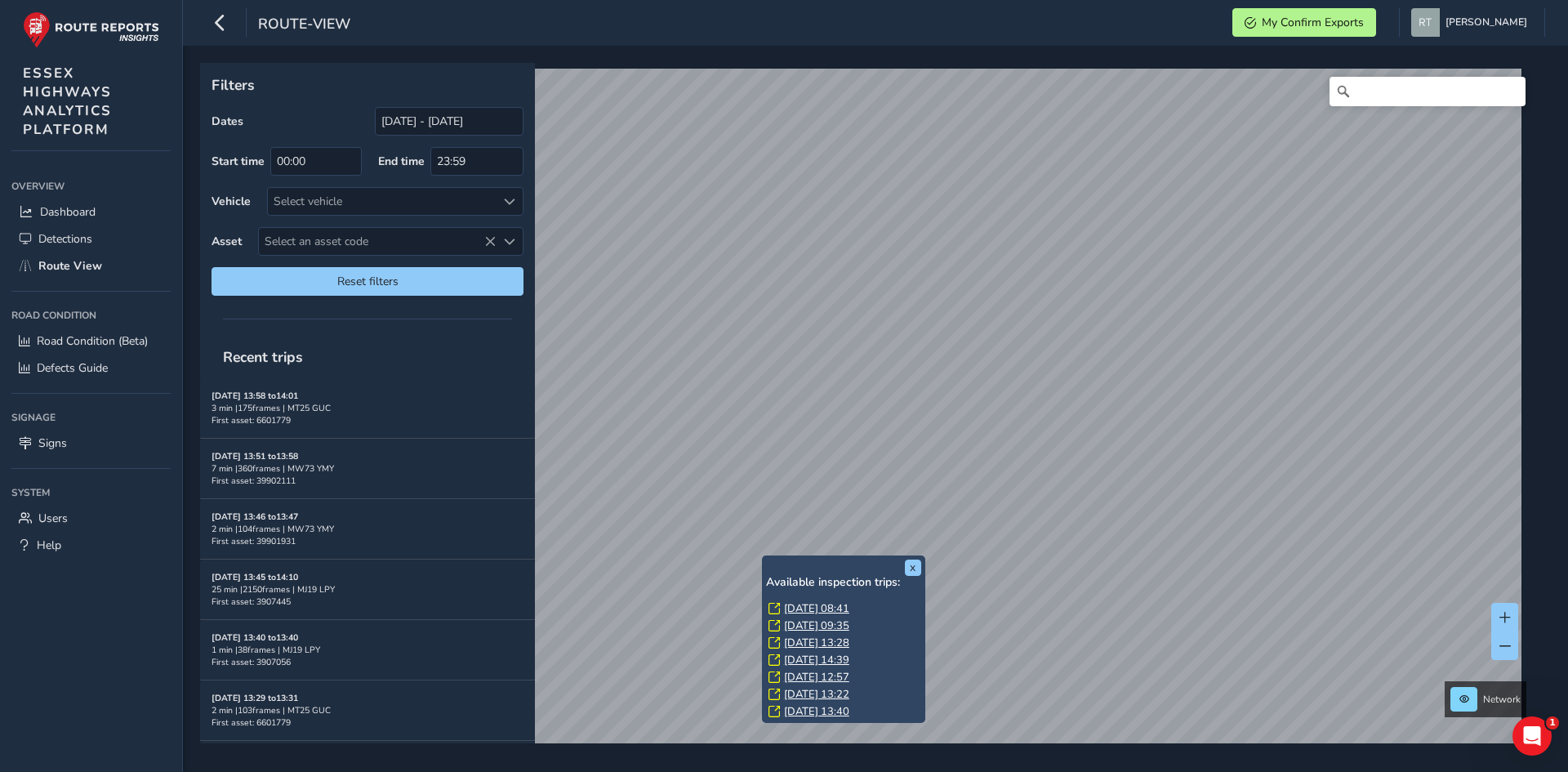
click at [803, 607] on link "Fri, 8 Aug, 08:41" at bounding box center [817, 608] width 65 height 15
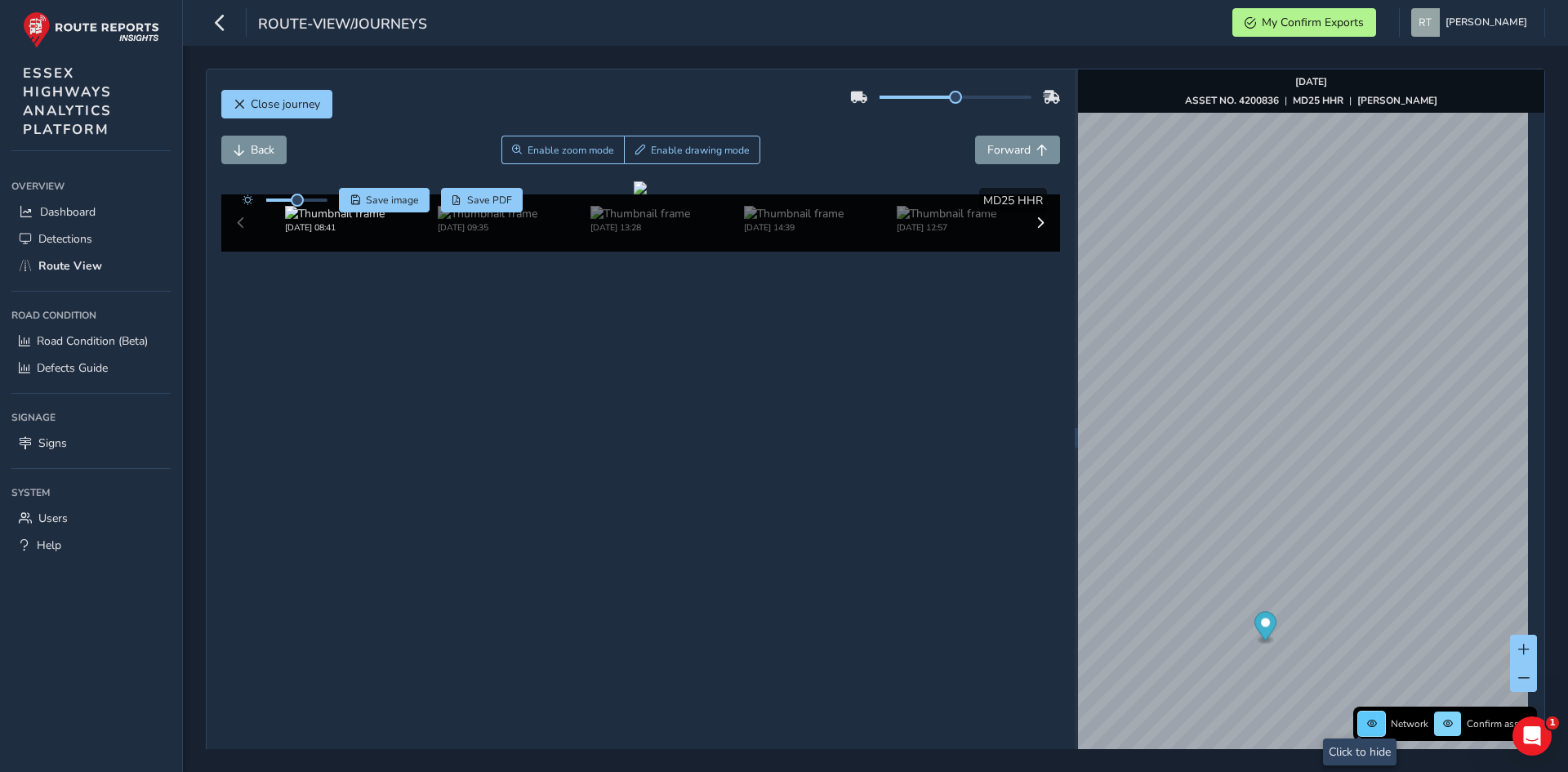
click at [1359, 724] on button at bounding box center [1373, 723] width 27 height 24
click at [1442, 722] on button at bounding box center [1448, 723] width 27 height 24
click at [1368, 730] on button at bounding box center [1373, 723] width 27 height 24
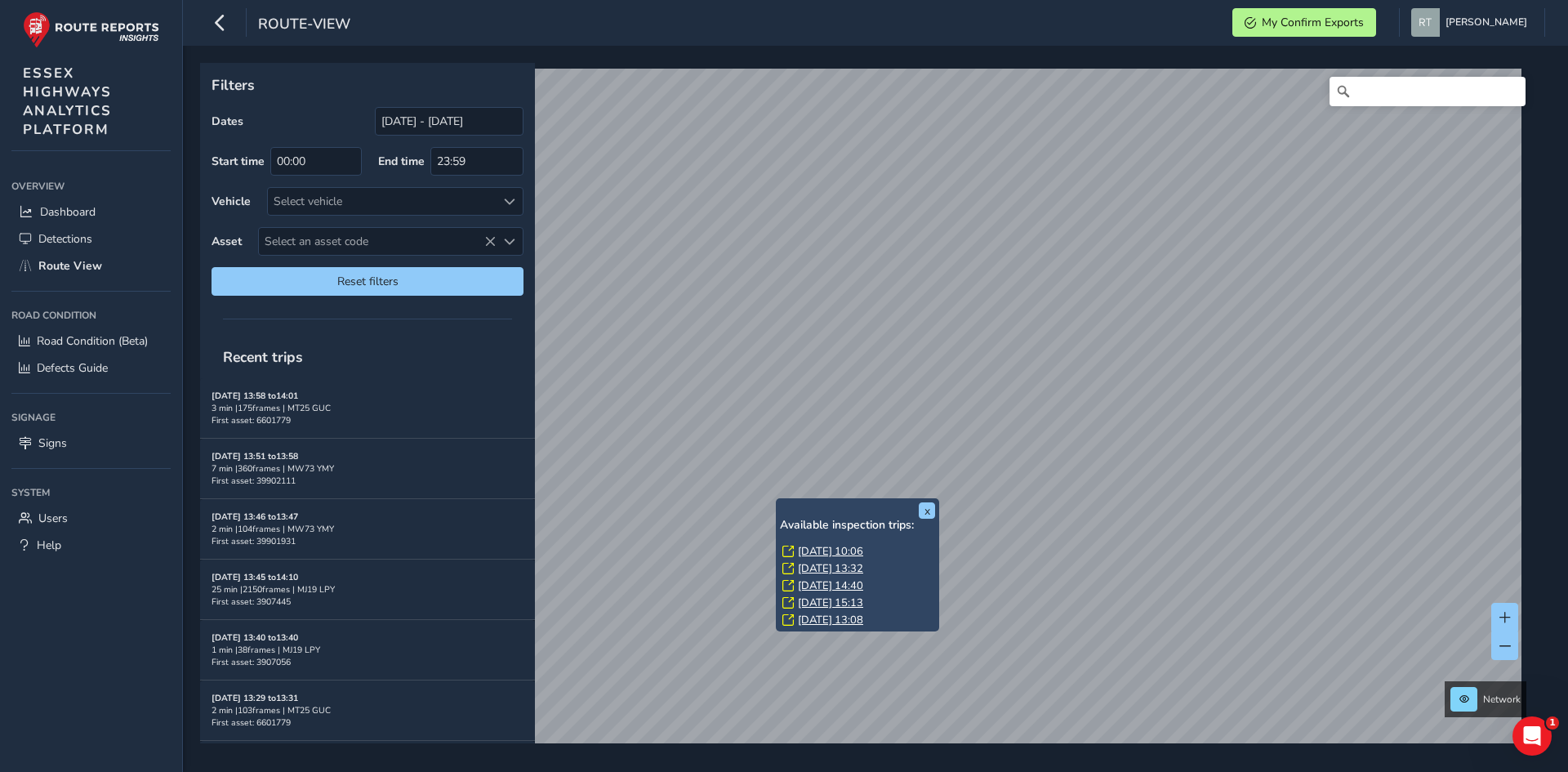
click at [805, 556] on link "[DATE] 10:06" at bounding box center [830, 551] width 65 height 15
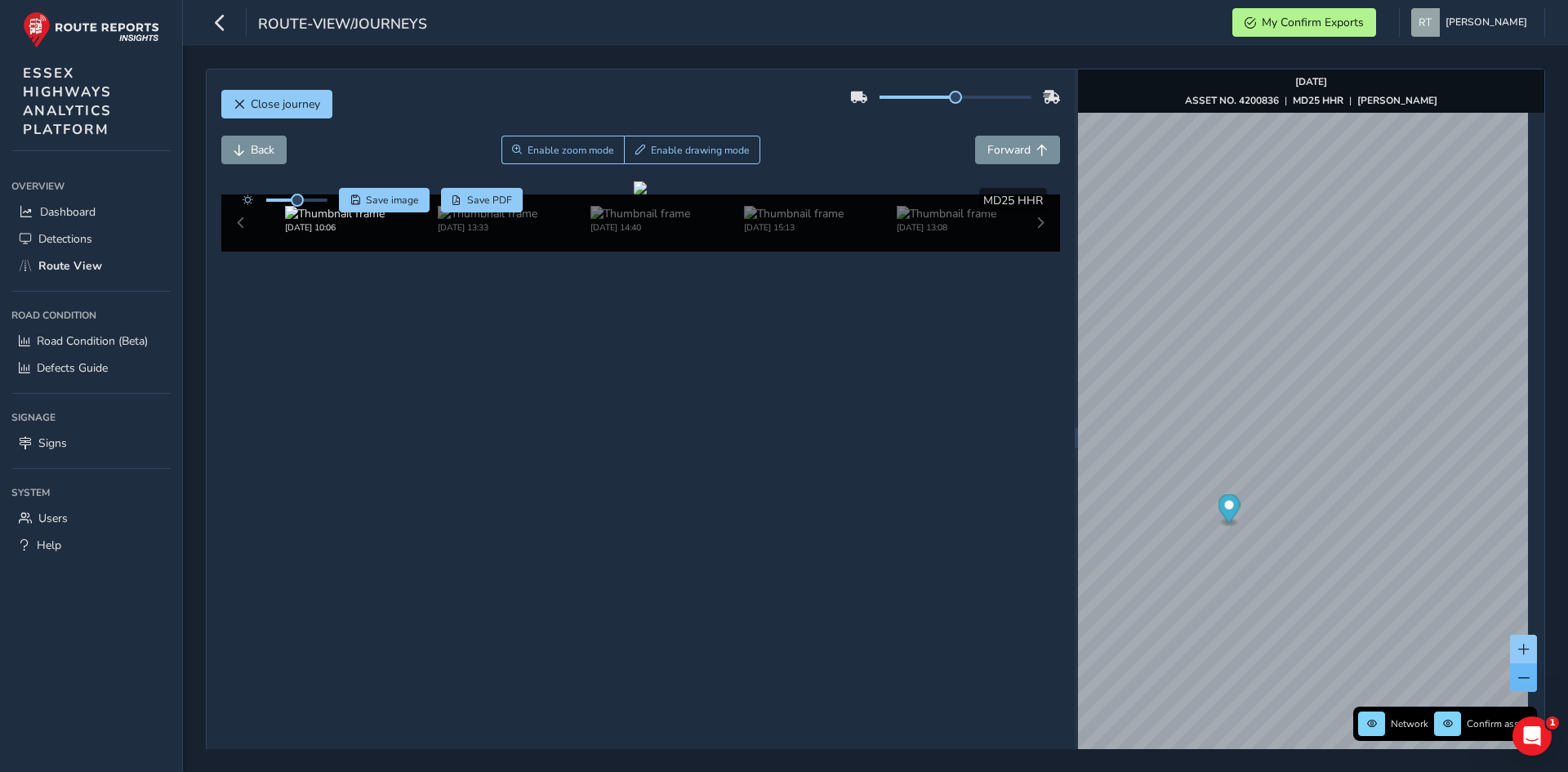
click at [1518, 672] on span at bounding box center [1524, 678] width 12 height 12
click at [1510, 639] on button at bounding box center [1524, 649] width 27 height 28
click at [1510, 642] on button at bounding box center [1524, 649] width 27 height 28
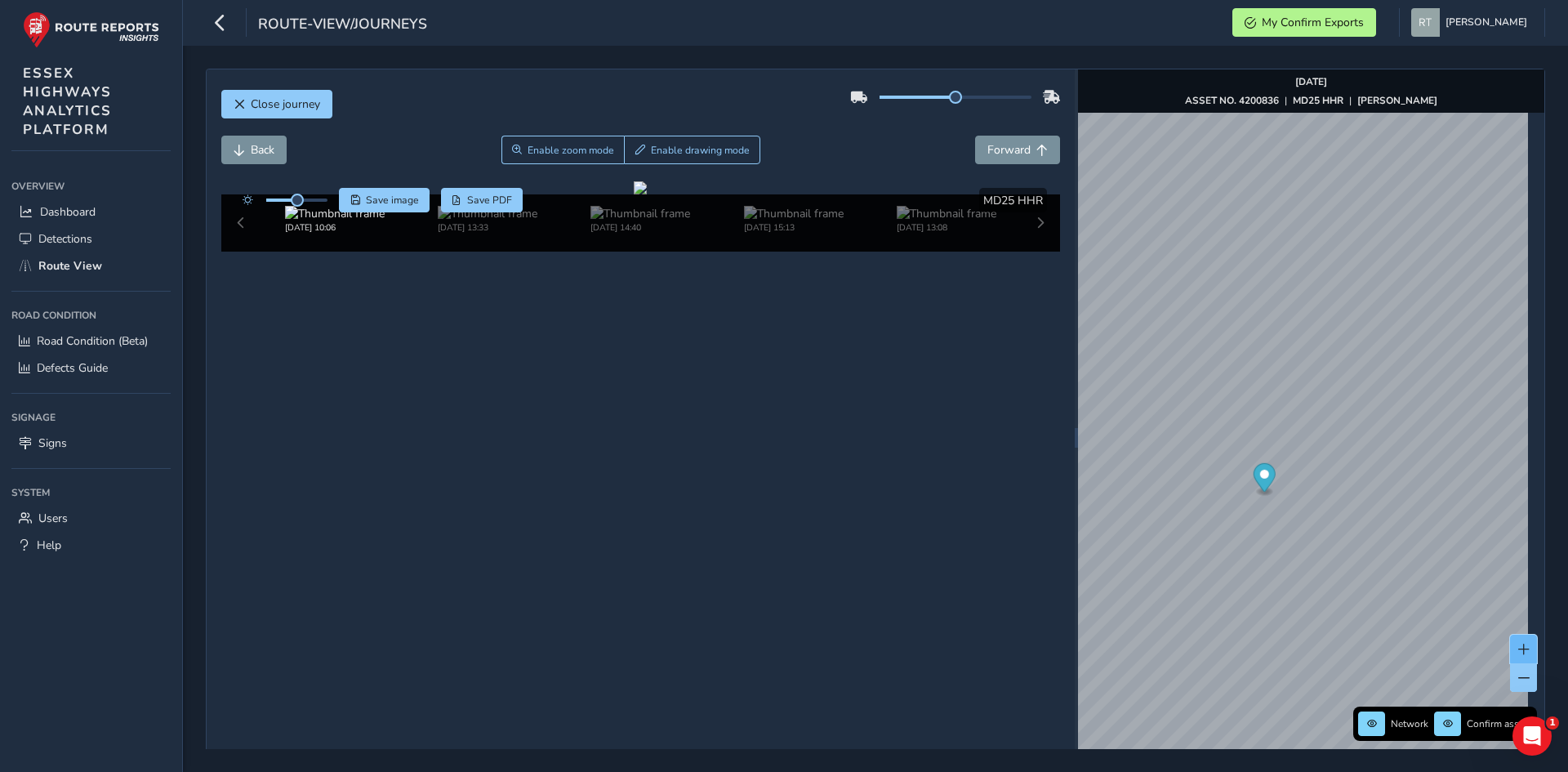
click at [1515, 642] on button at bounding box center [1524, 649] width 27 height 28
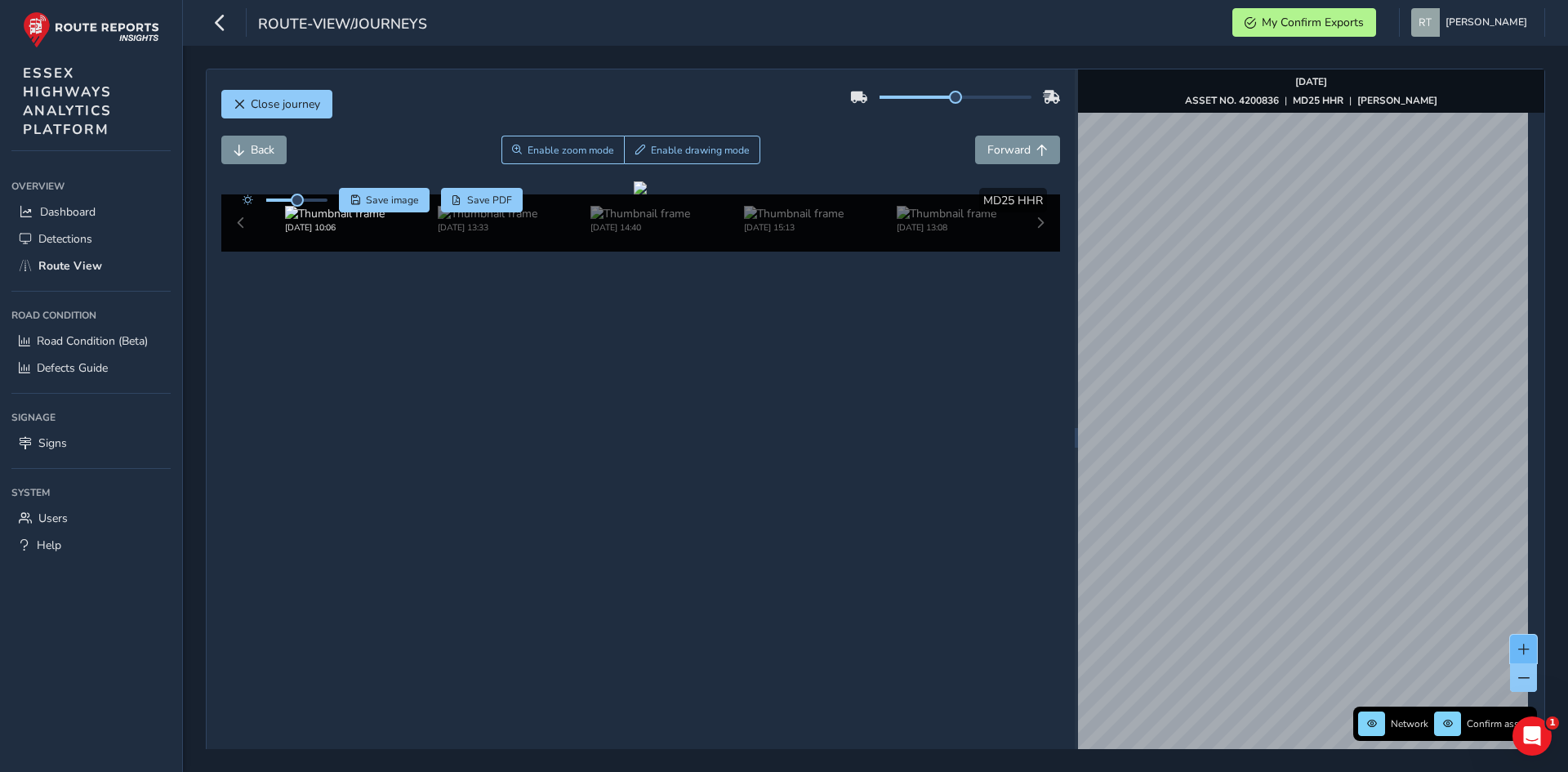
click at [1515, 642] on button at bounding box center [1524, 649] width 27 height 28
click at [1523, 437] on div "Network Confirm assets Aug 07 2025 ASSET NO. 4200836 | MD25 HHR | WARLEY HILL" at bounding box center [1311, 438] width 466 height 737
click at [1443, 720] on span at bounding box center [1448, 723] width 11 height 11
click at [1368, 726] on span at bounding box center [1373, 724] width 10 height 10
click at [1219, 755] on div "Close journey Back Enable zoom mode Enable drawing mode Forward Click and Drag …" at bounding box center [875, 408] width 1385 height 726
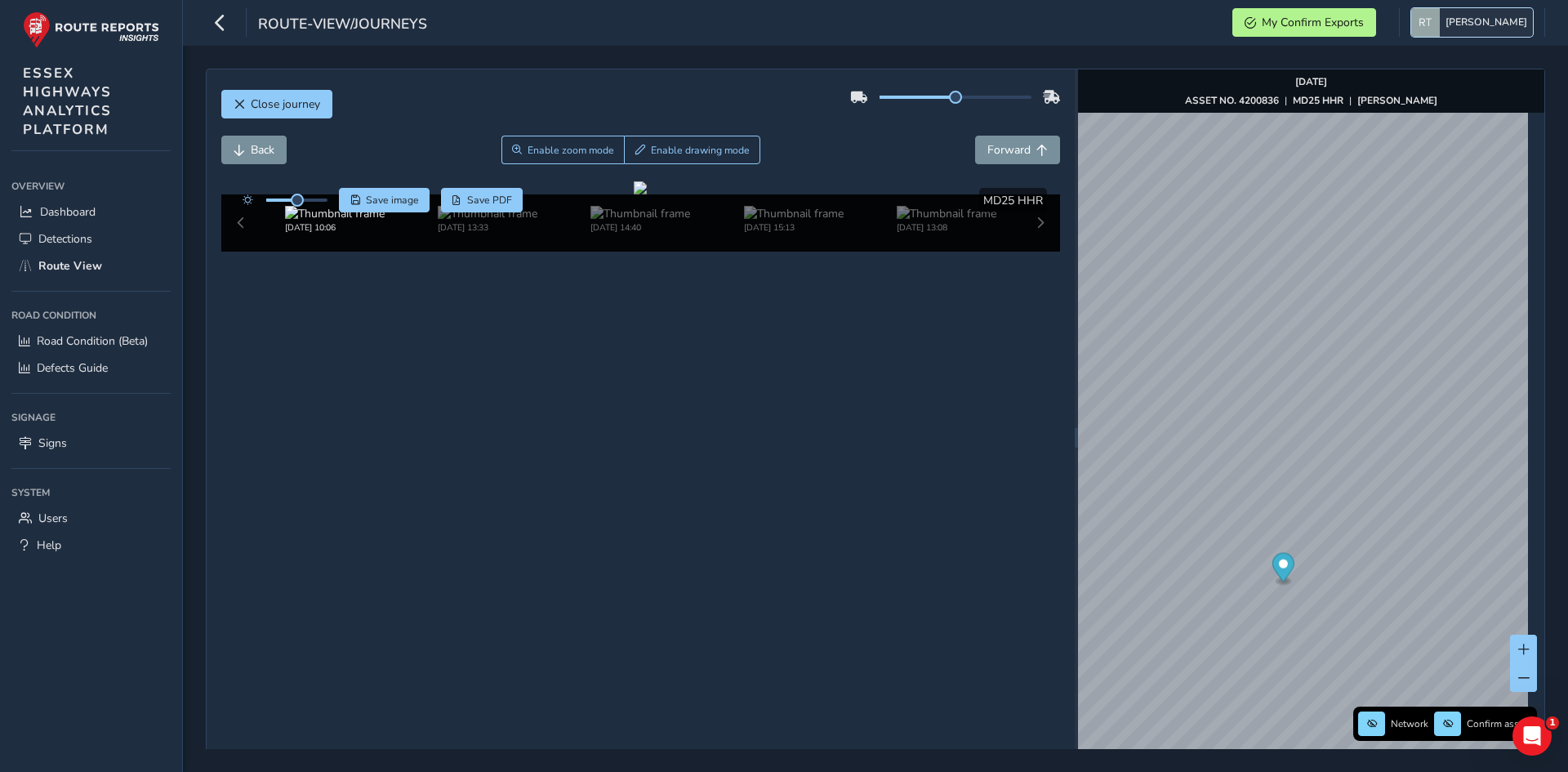
click at [1427, 21] on img "button" at bounding box center [1425, 21] width 28 height 28
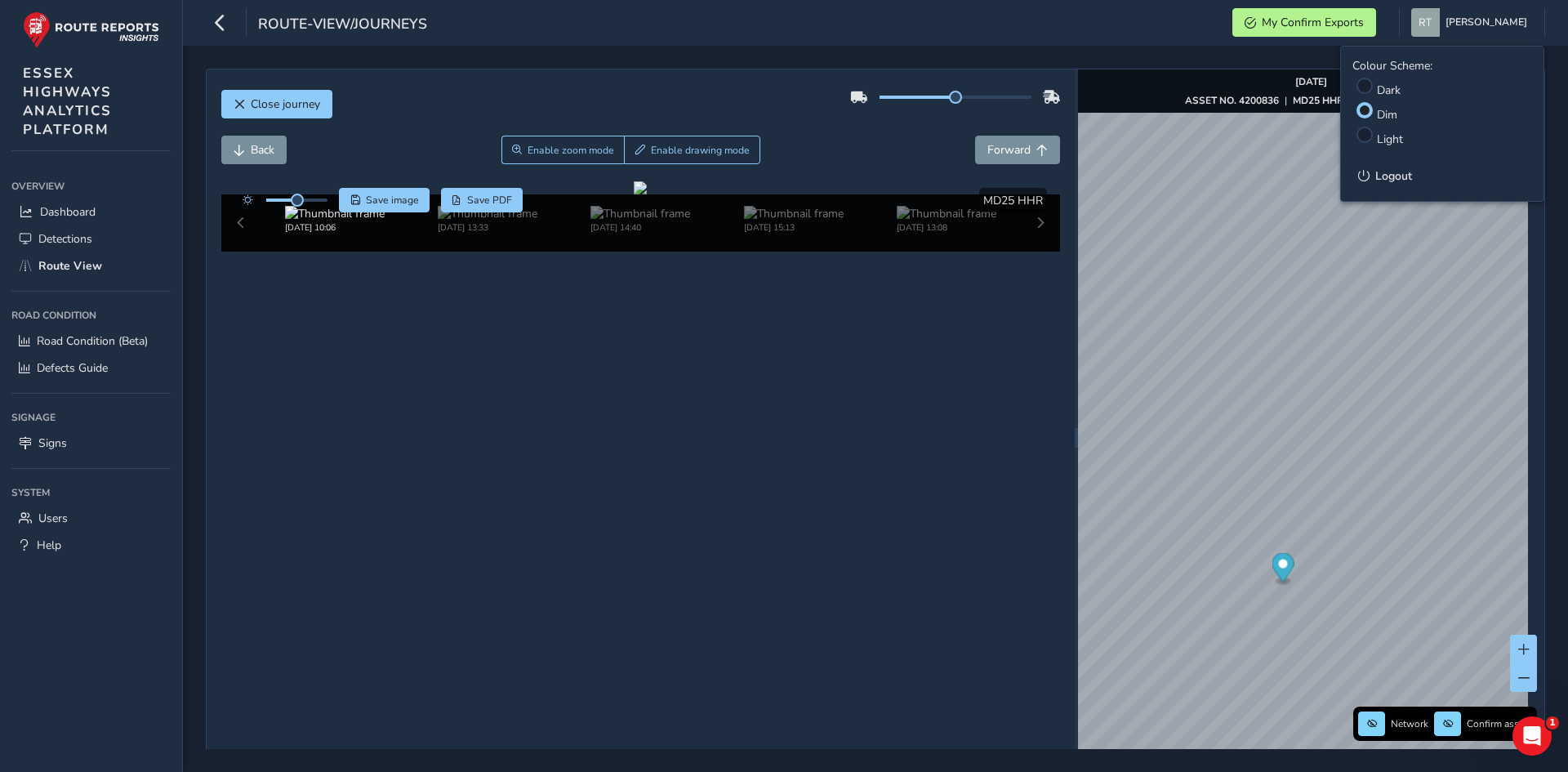
click at [1385, 93] on label "Dark" at bounding box center [1389, 90] width 23 height 16
click at [1366, 84] on input "Colour Scheme:" at bounding box center [1366, 84] width 0 height 0
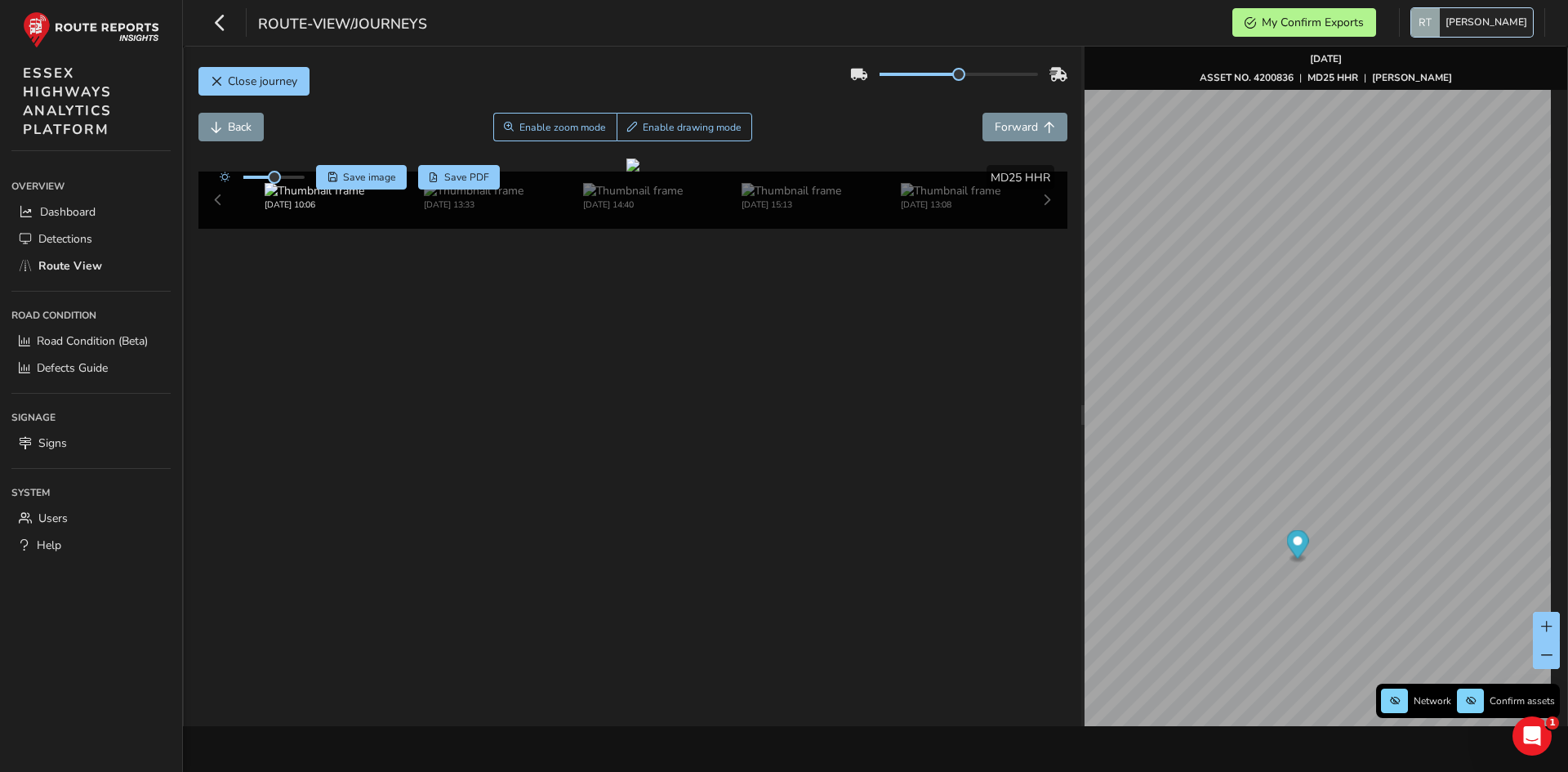
click at [1473, 22] on span "[PERSON_NAME]" at bounding box center [1487, 21] width 82 height 28
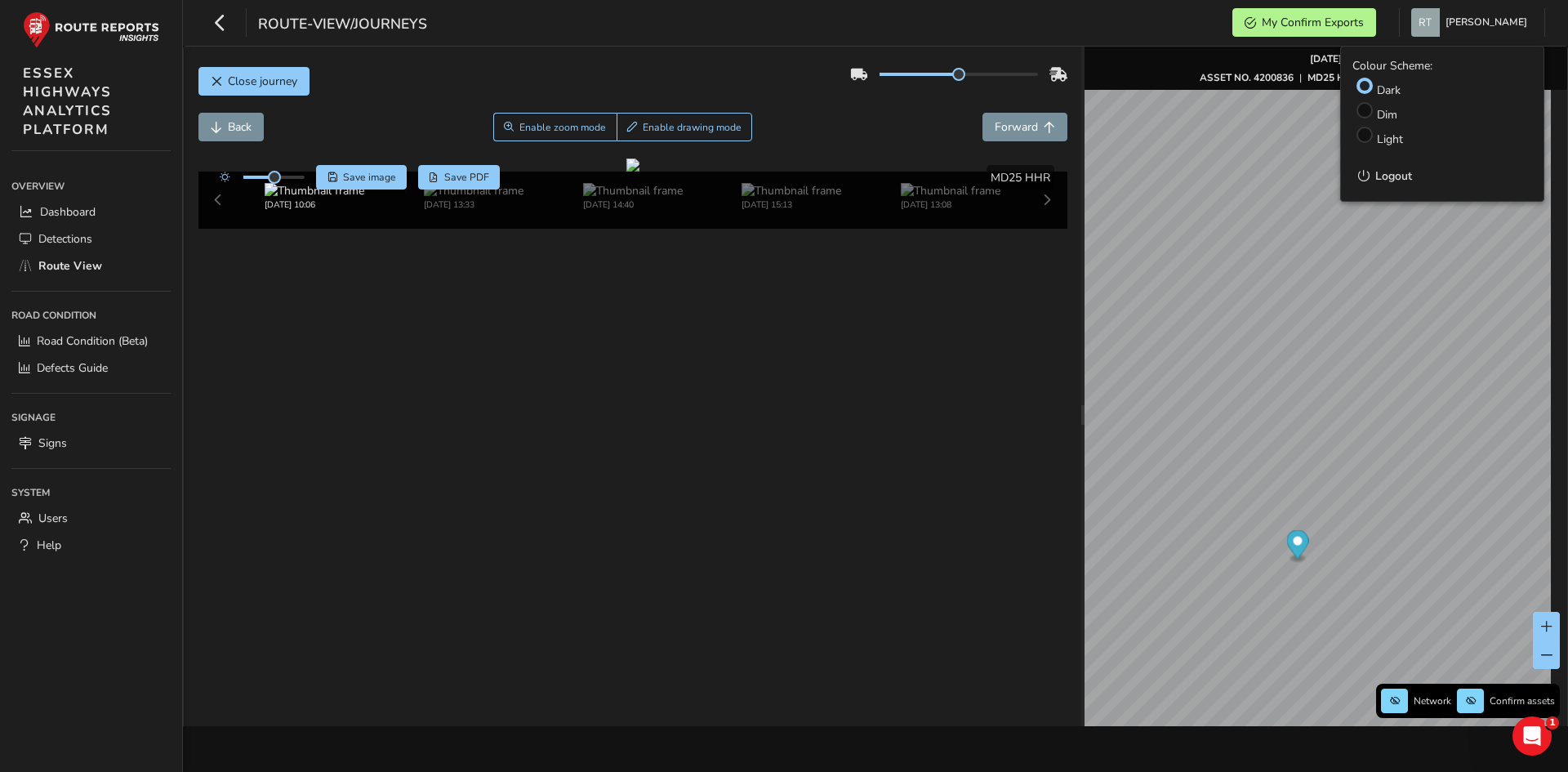
click at [1375, 141] on li "Light" at bounding box center [1443, 134] width 180 height 24
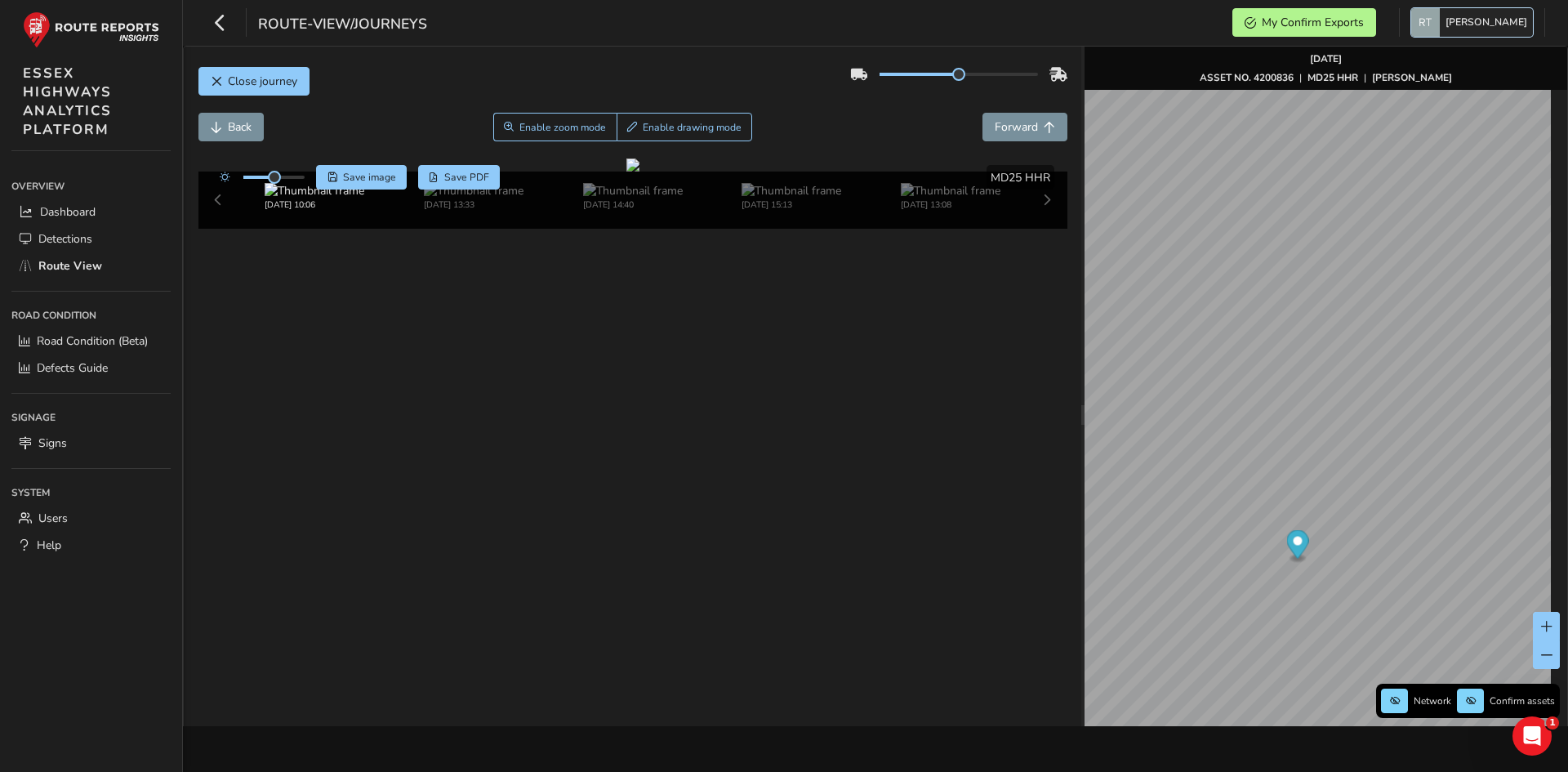
click at [1487, 28] on span "[PERSON_NAME]" at bounding box center [1487, 21] width 82 height 28
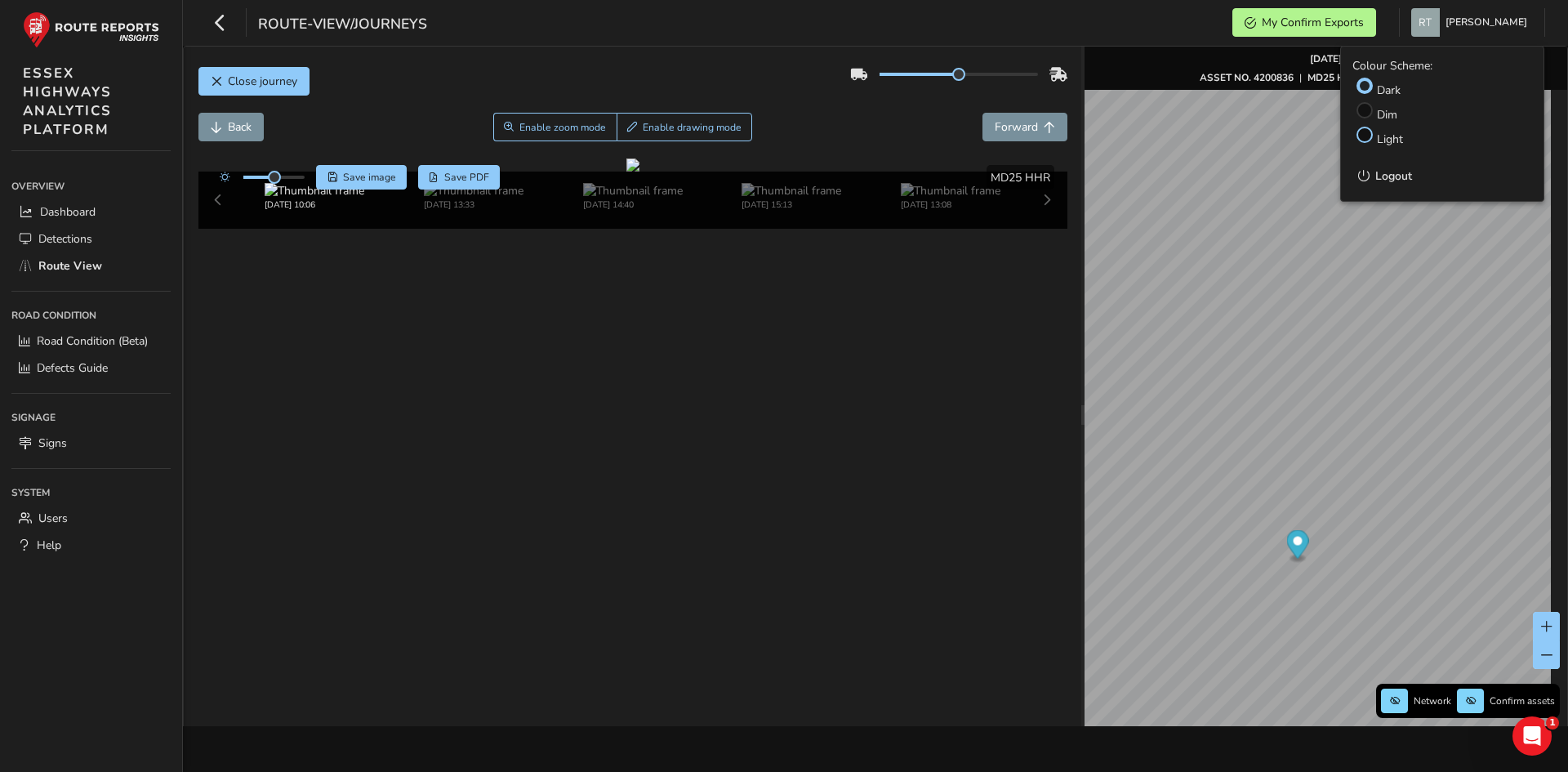
click at [1366, 130] on div at bounding box center [1365, 135] width 17 height 17
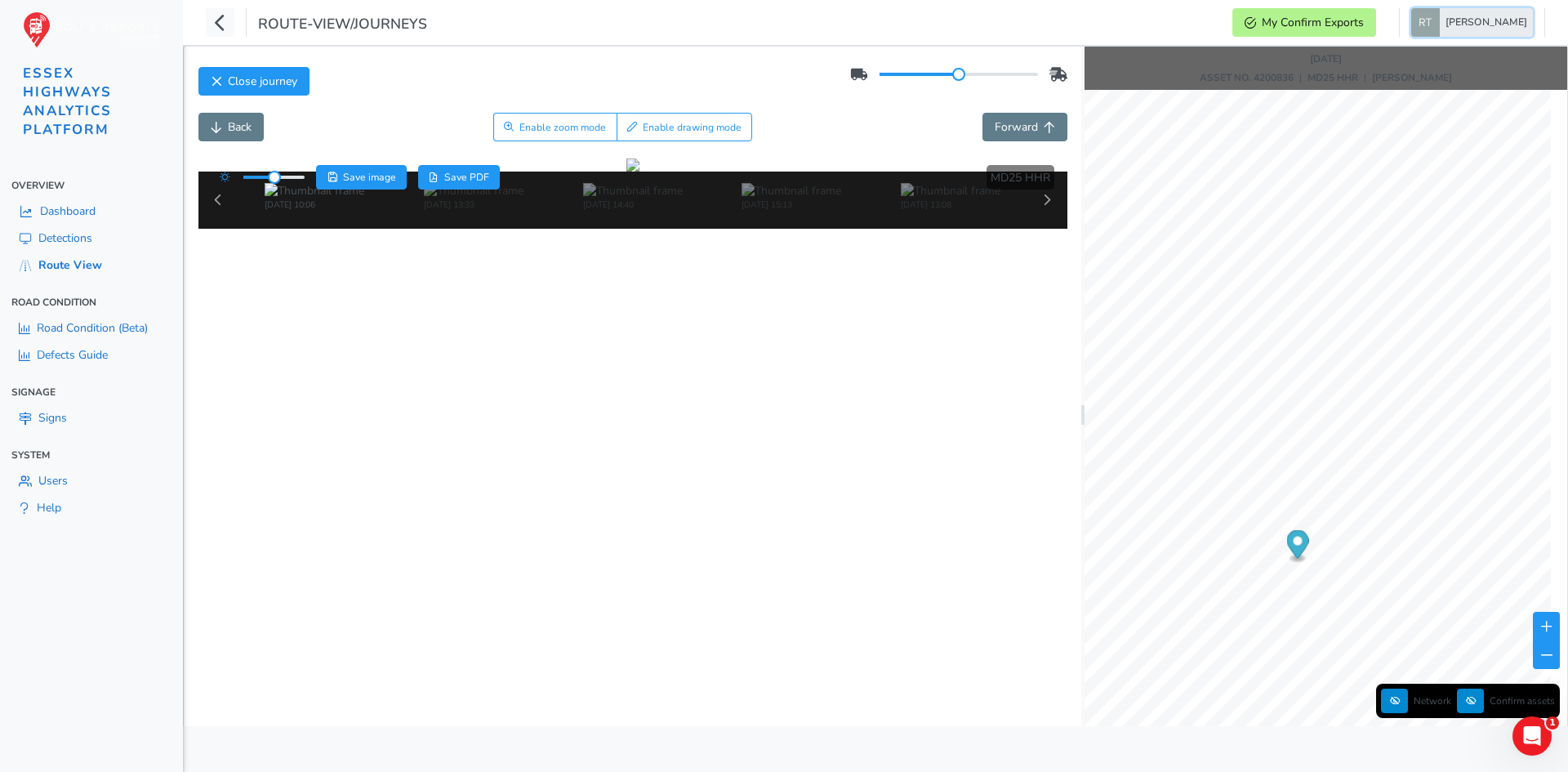
click at [1489, 19] on span "[PERSON_NAME]" at bounding box center [1487, 21] width 82 height 28
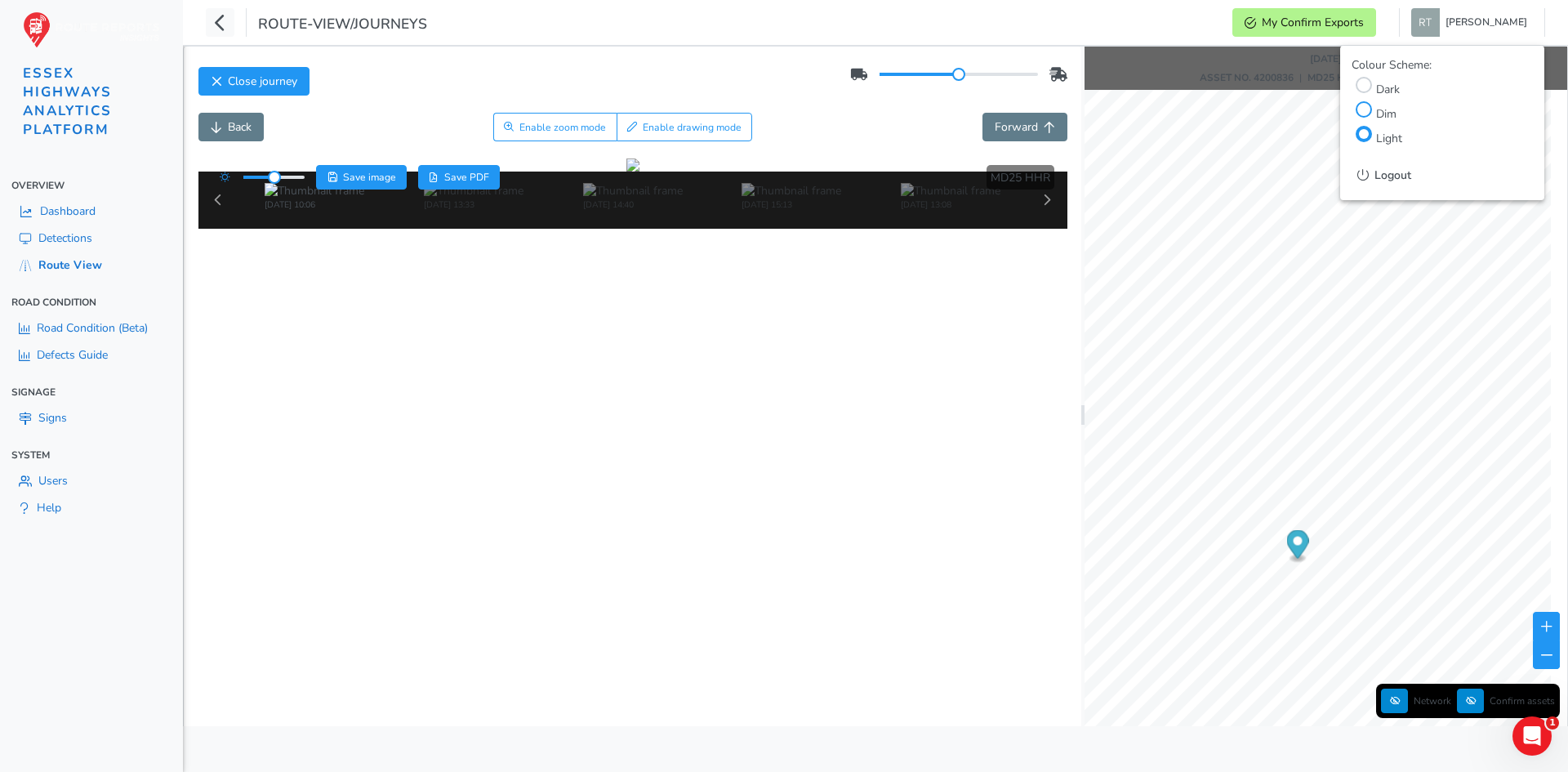
click at [1368, 112] on div at bounding box center [1364, 109] width 17 height 17
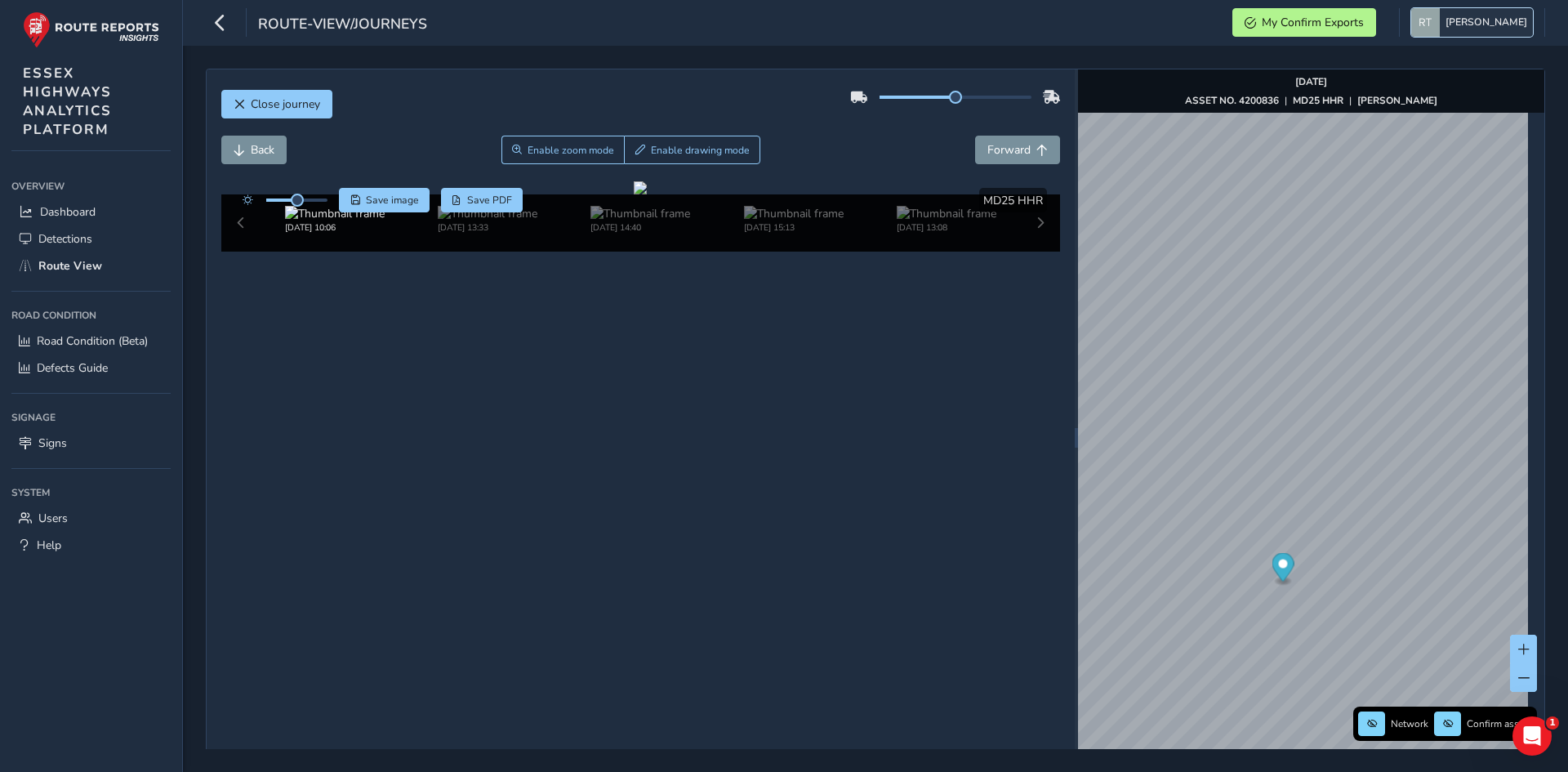
click at [1477, 28] on span "[PERSON_NAME]" at bounding box center [1487, 21] width 82 height 28
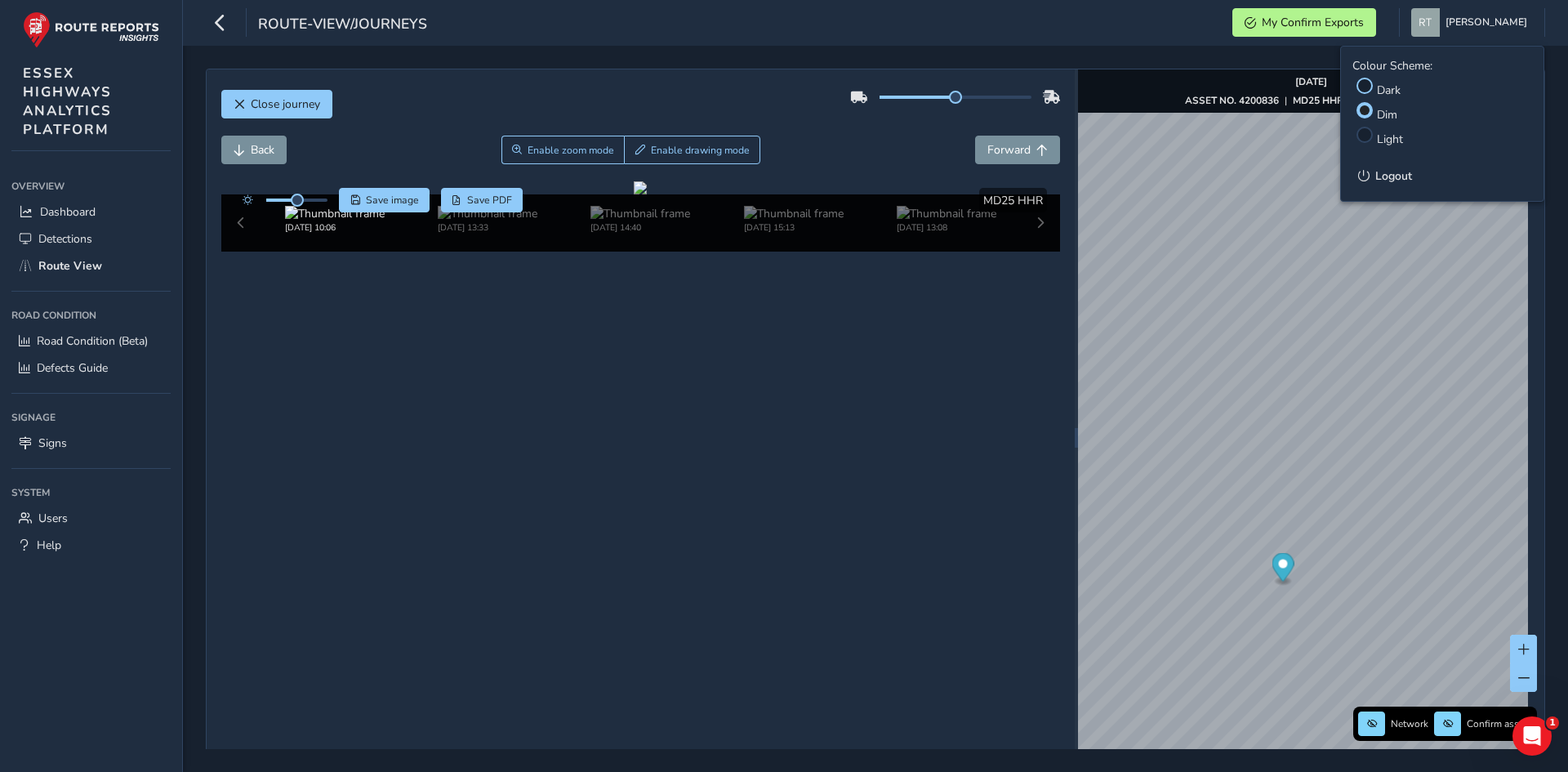
click at [1369, 91] on div at bounding box center [1365, 85] width 17 height 17
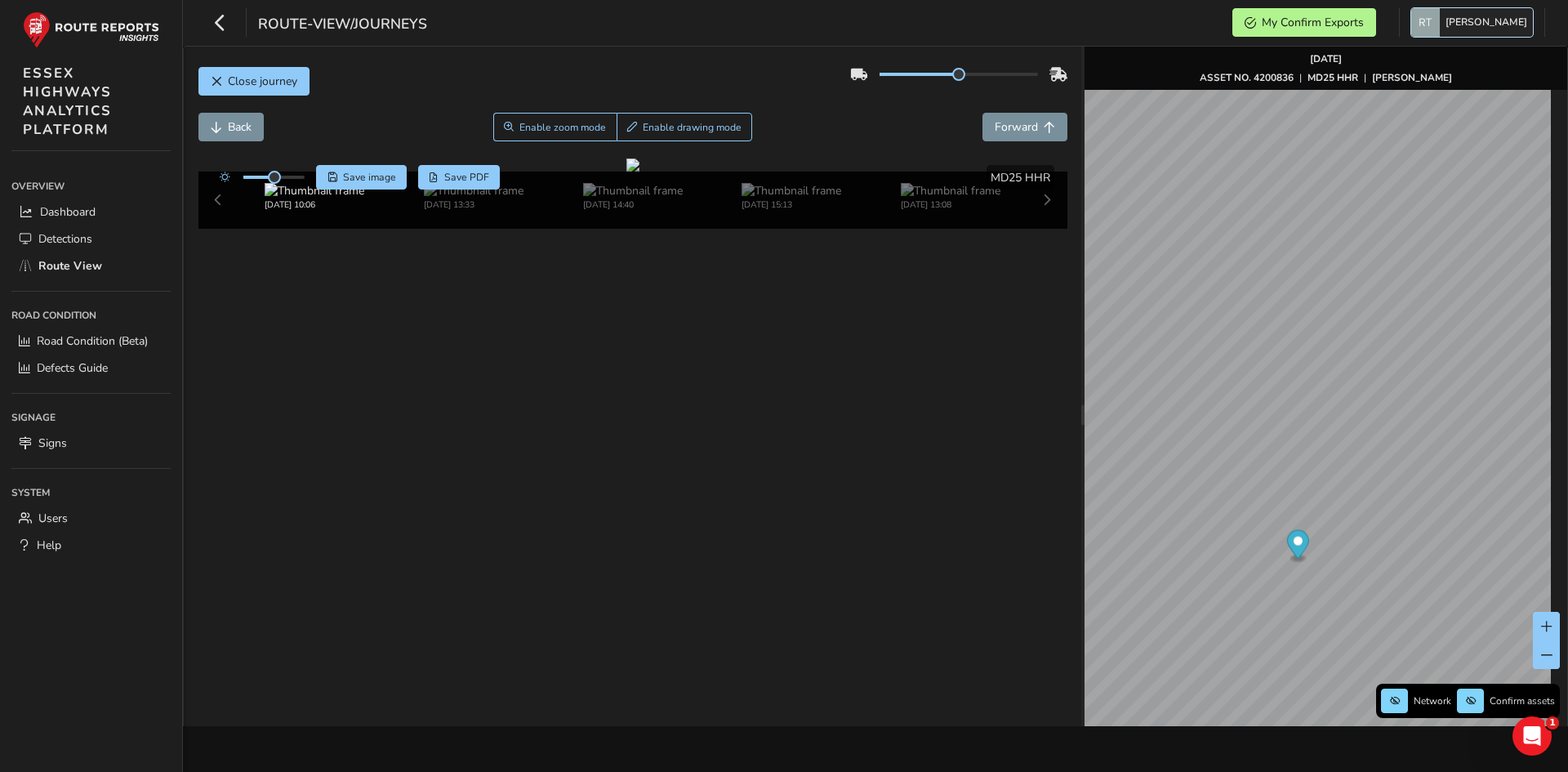
click at [1486, 26] on span "[PERSON_NAME]" at bounding box center [1487, 21] width 82 height 28
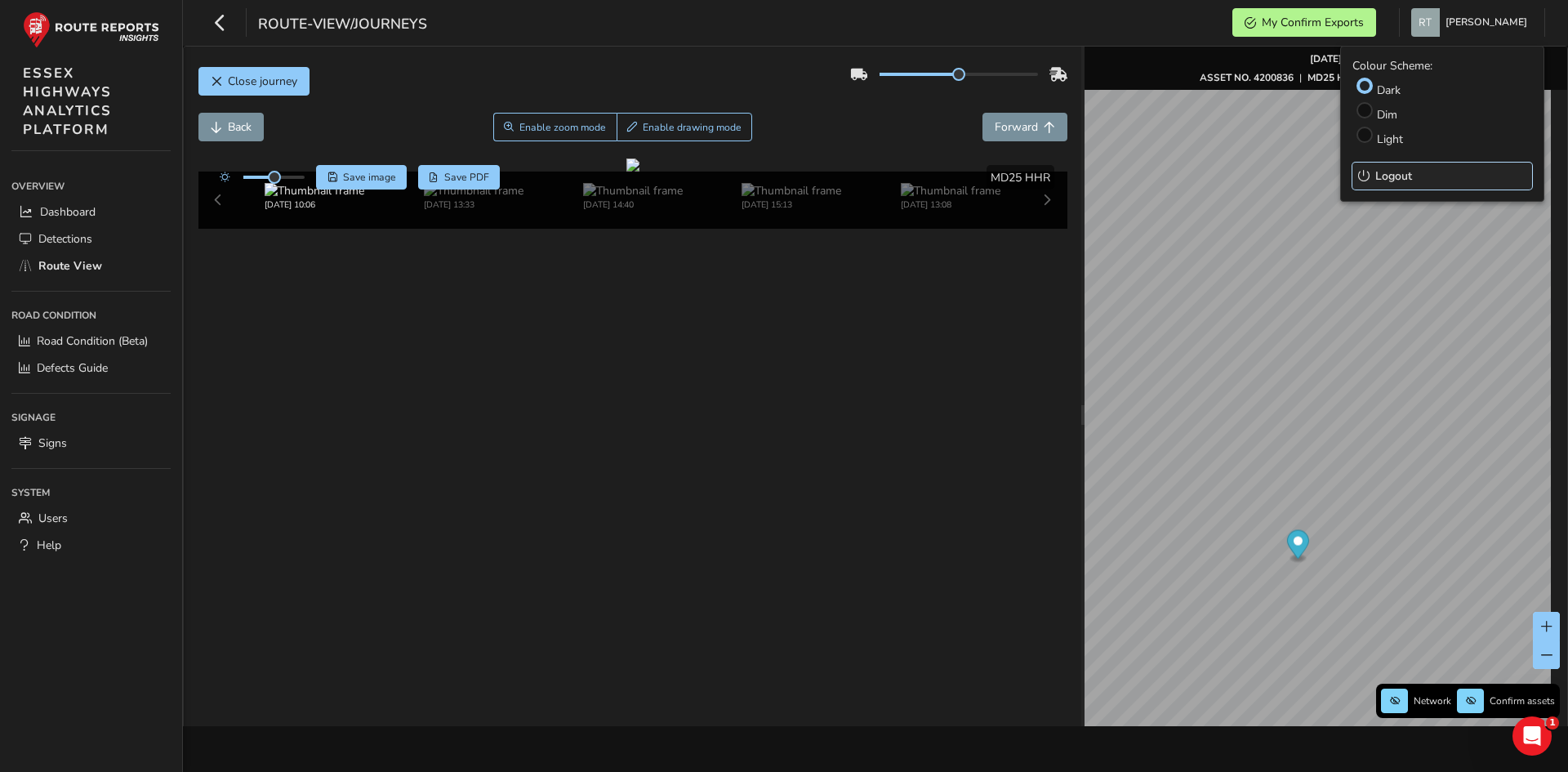
click at [1399, 182] on button "Logout" at bounding box center [1443, 176] width 180 height 27
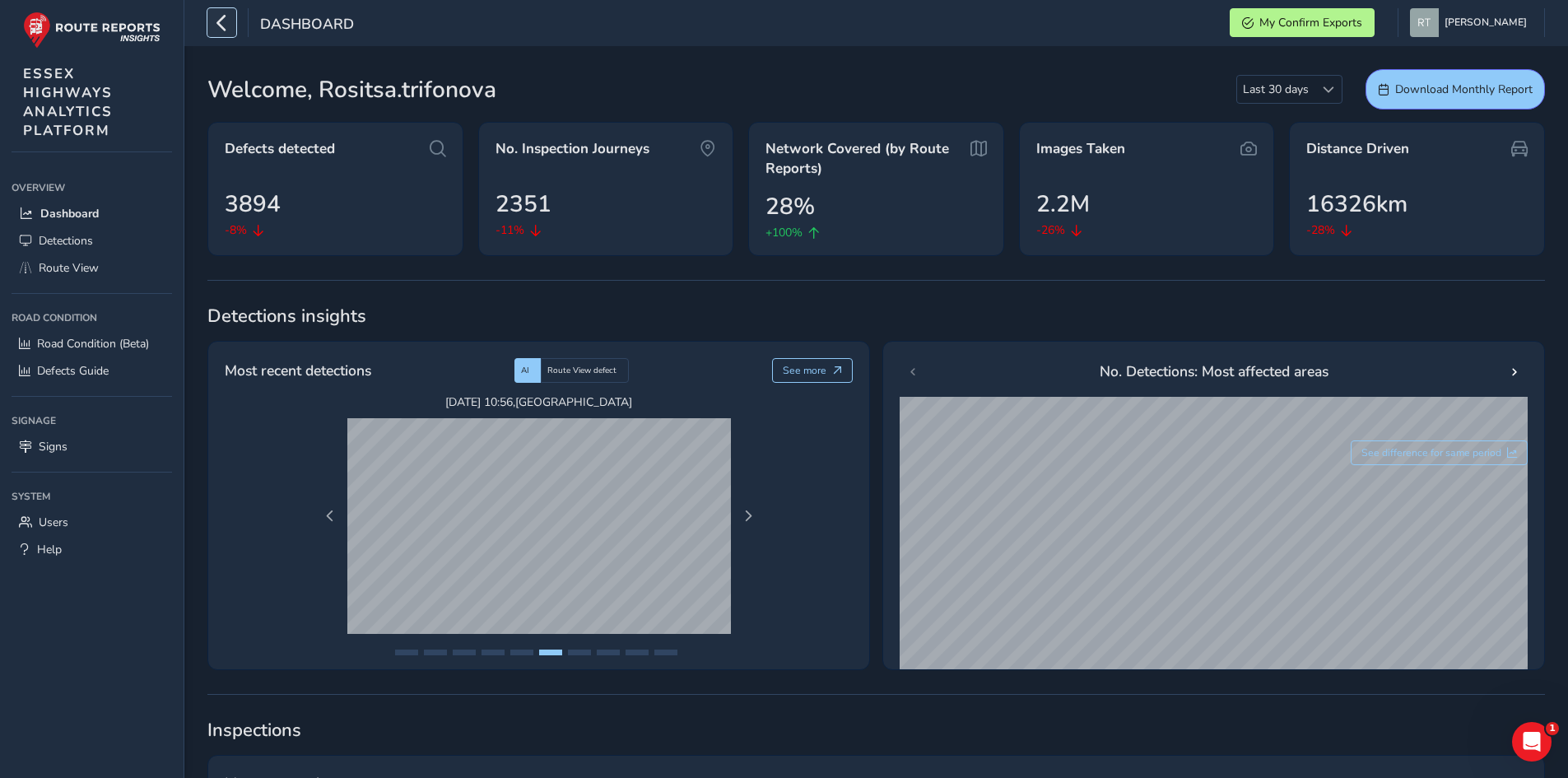
click at [223, 18] on icon "button" at bounding box center [222, 22] width 18 height 29
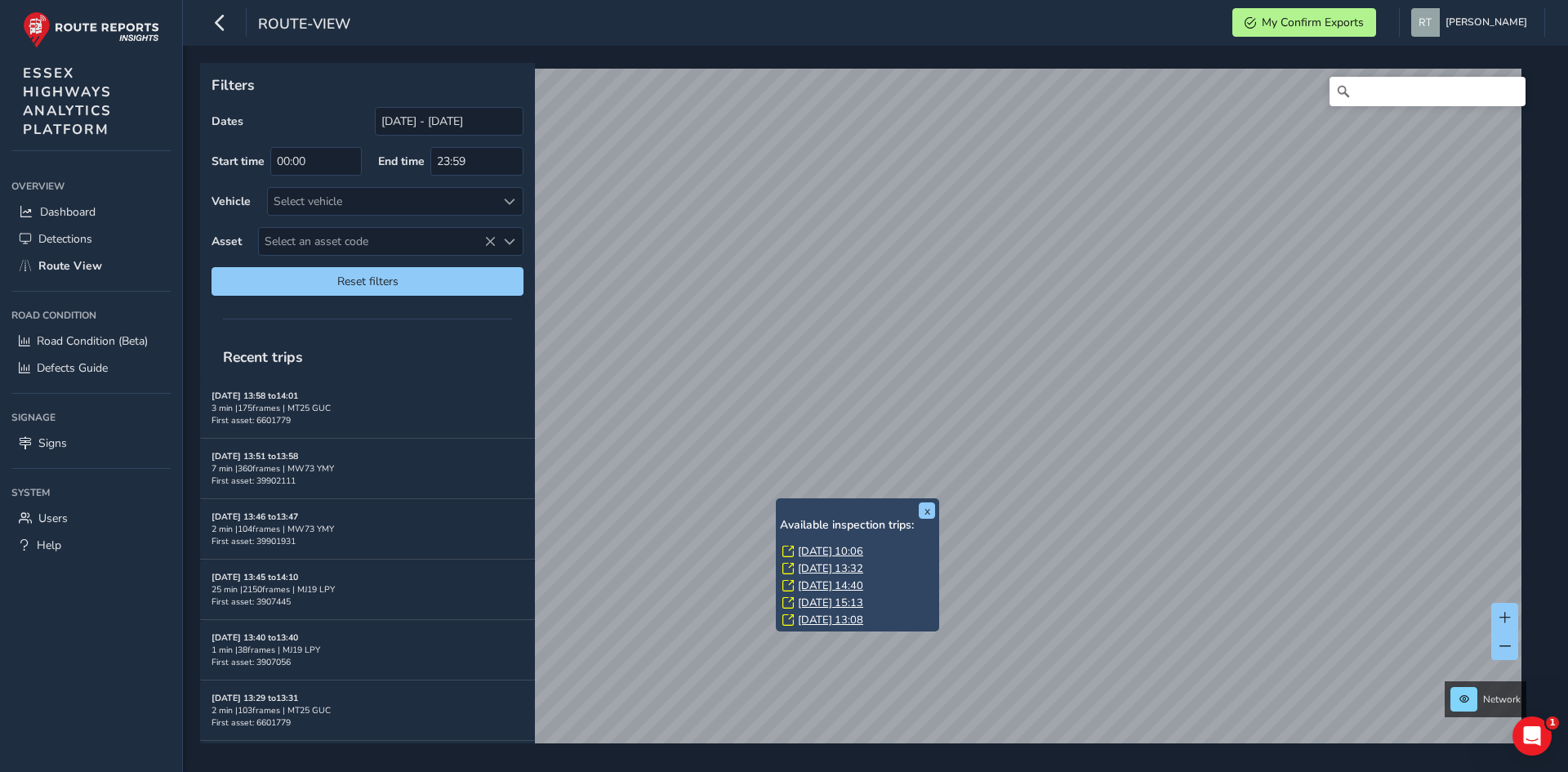
click at [808, 551] on link "[DATE] 10:06" at bounding box center [830, 551] width 65 height 15
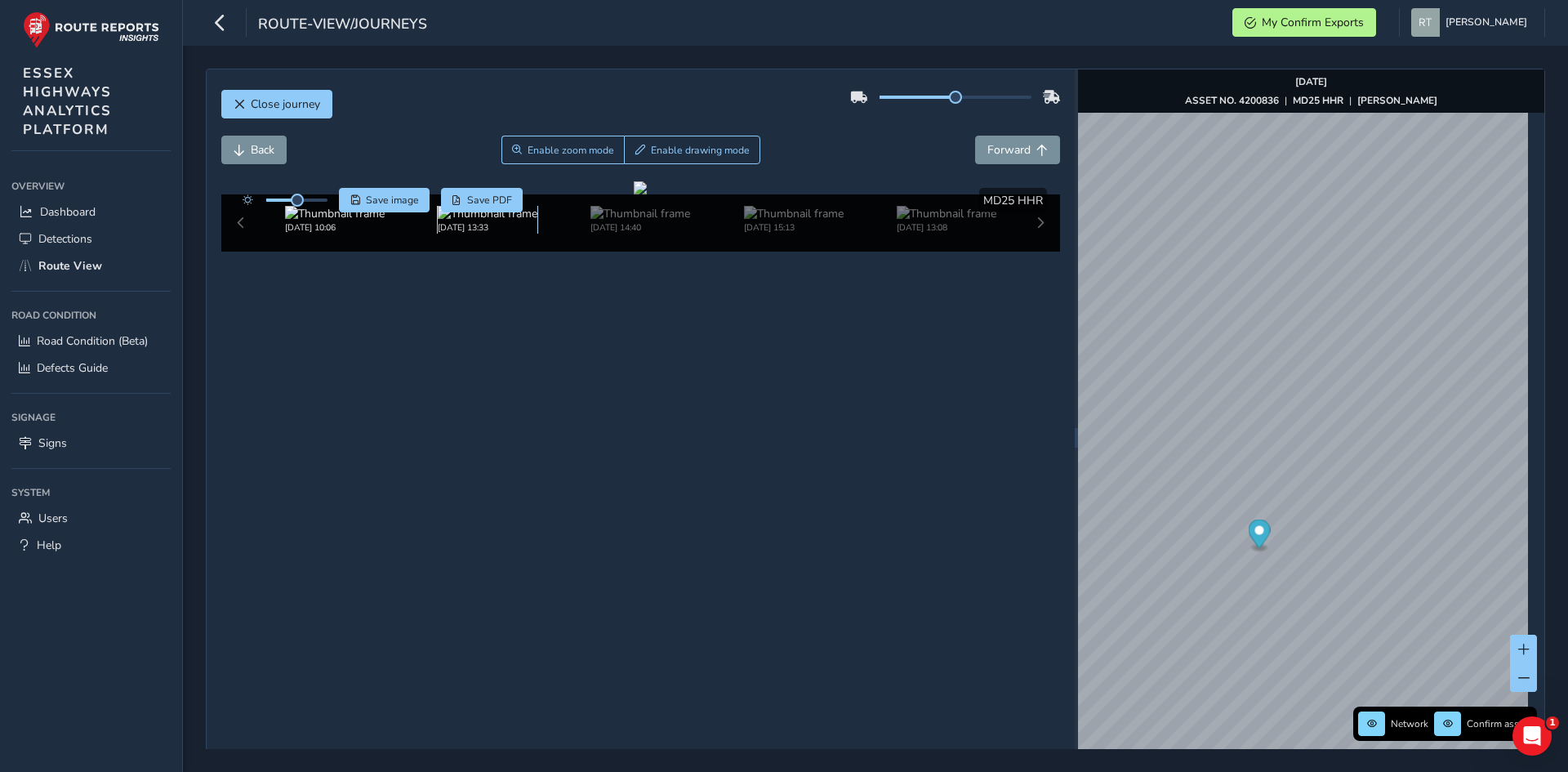
click at [496, 222] on img at bounding box center [487, 214] width 100 height 16
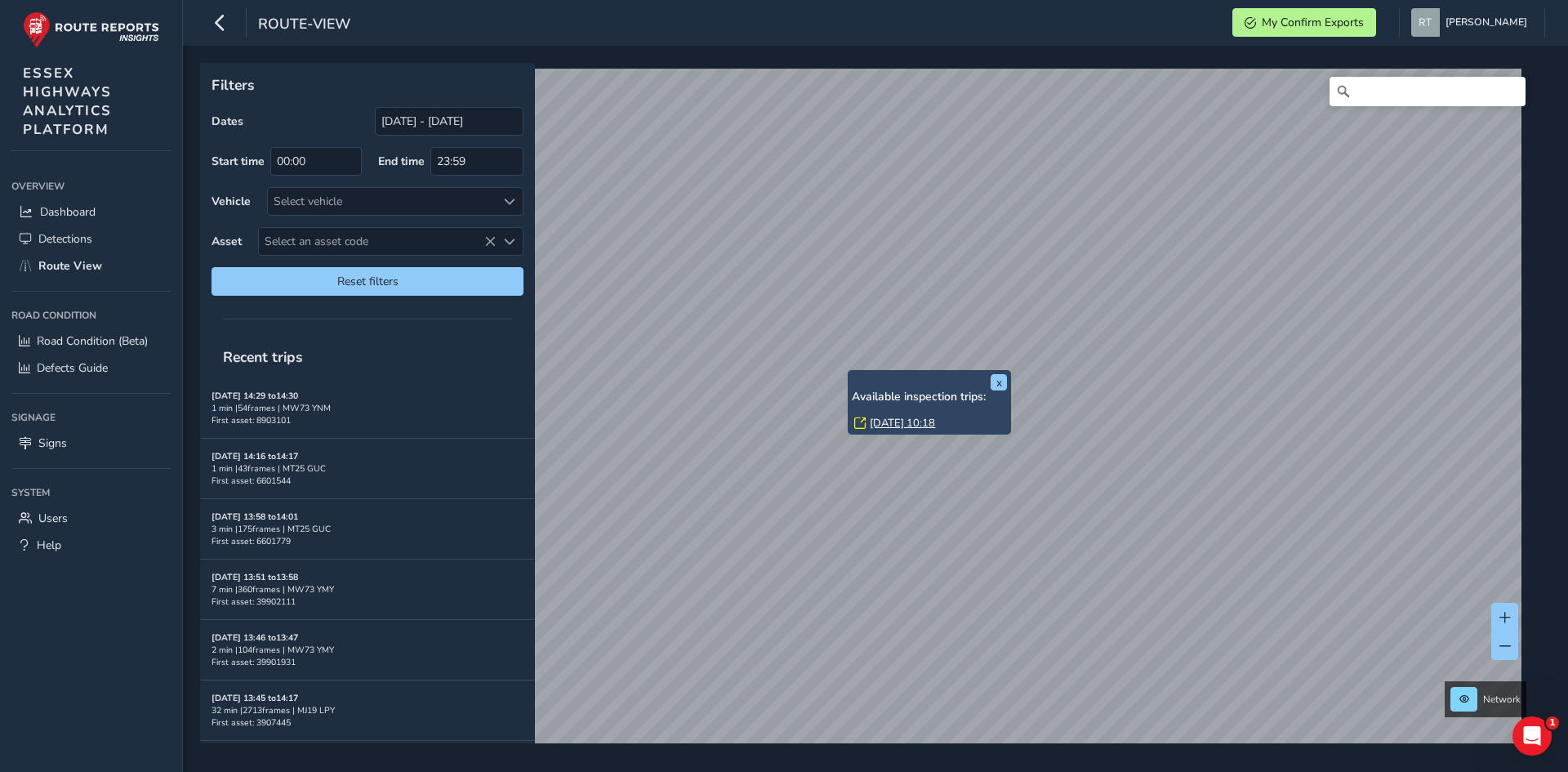
click at [884, 423] on link "[DATE] 10:18" at bounding box center [903, 423] width 65 height 15
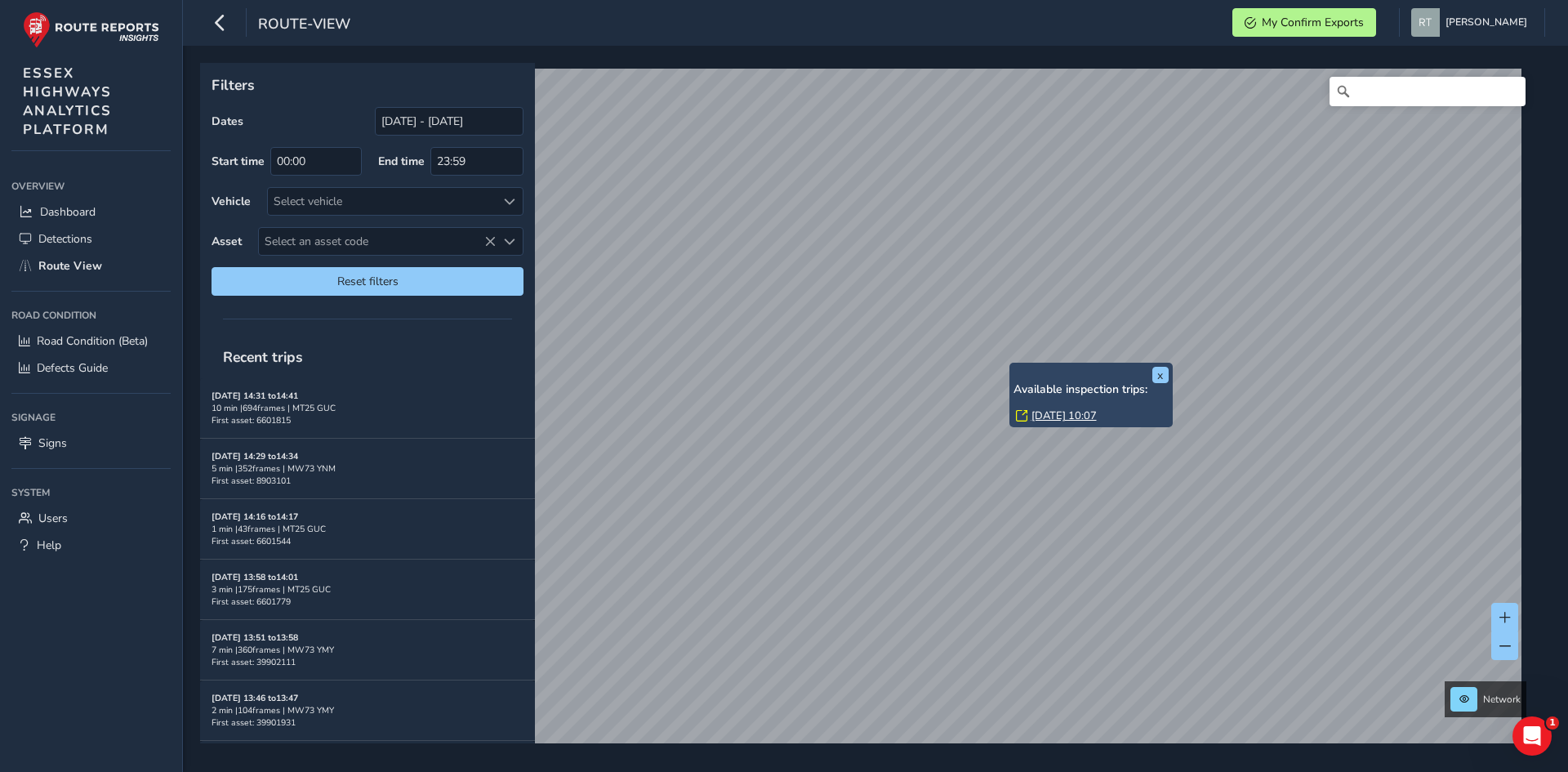
click at [1053, 409] on link "[DATE] 10:07" at bounding box center [1064, 415] width 65 height 15
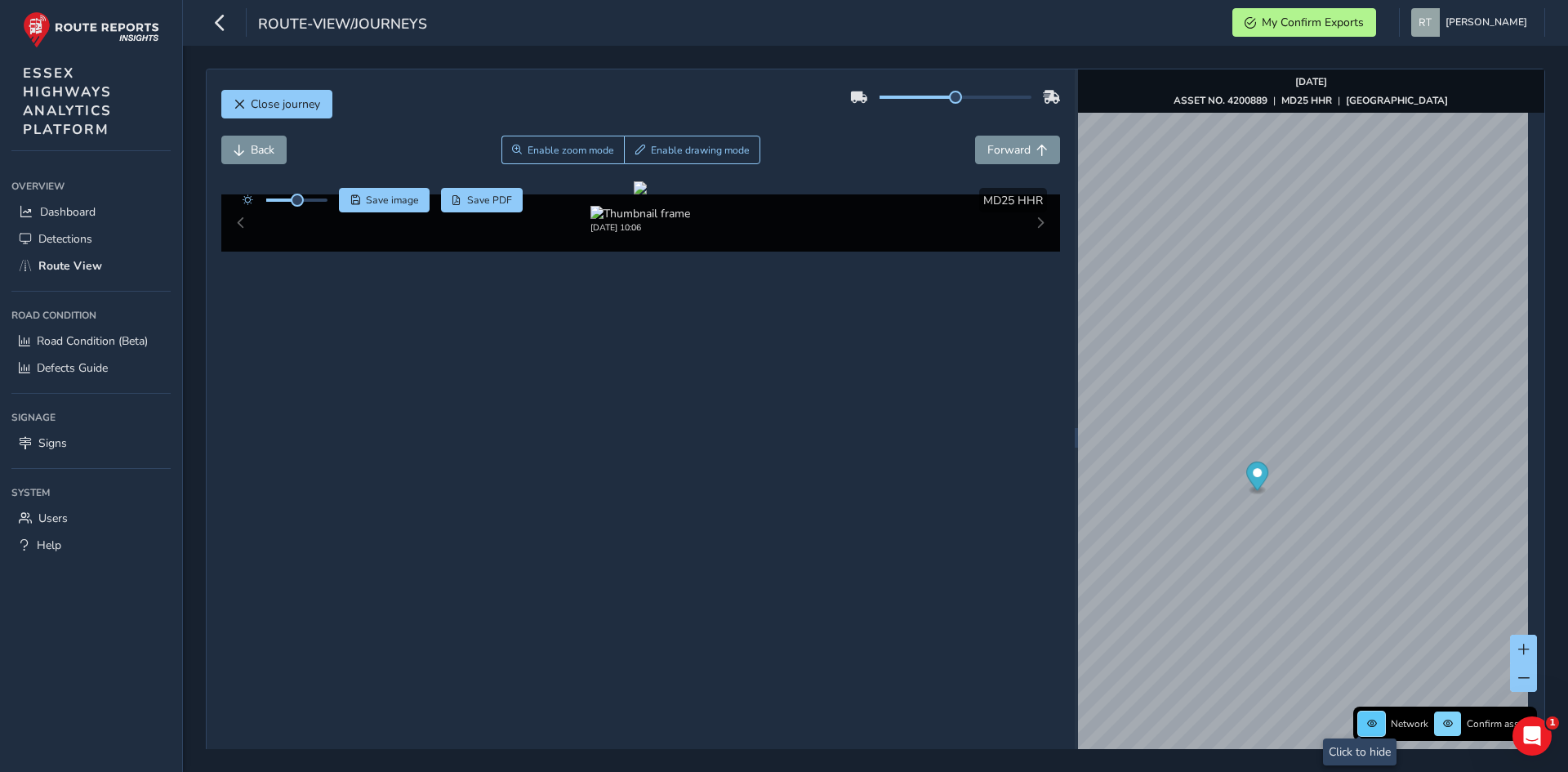
click at [1359, 720] on button at bounding box center [1373, 723] width 27 height 24
click at [1368, 721] on span at bounding box center [1373, 724] width 10 height 10
click at [1359, 728] on button at bounding box center [1373, 723] width 27 height 24
click at [1528, 742] on icon "Open Intercom Messenger" at bounding box center [1533, 737] width 27 height 27
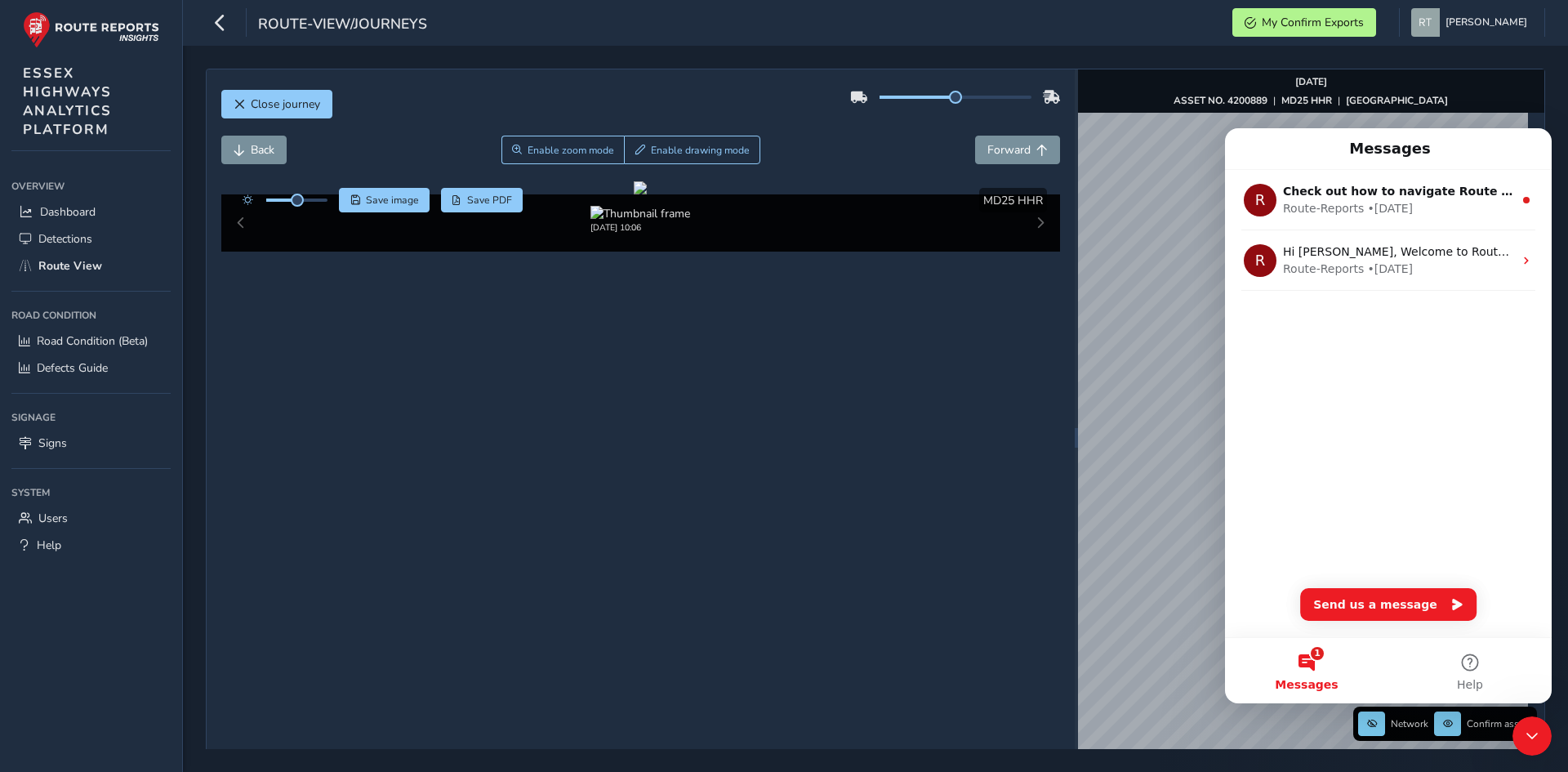
click at [1315, 685] on span "Messages" at bounding box center [1306, 685] width 63 height 12
click at [1309, 662] on button "1 Messages" at bounding box center [1306, 670] width 163 height 65
click at [1527, 736] on icon "Close Intercom Messenger" at bounding box center [1533, 736] width 20 height 20
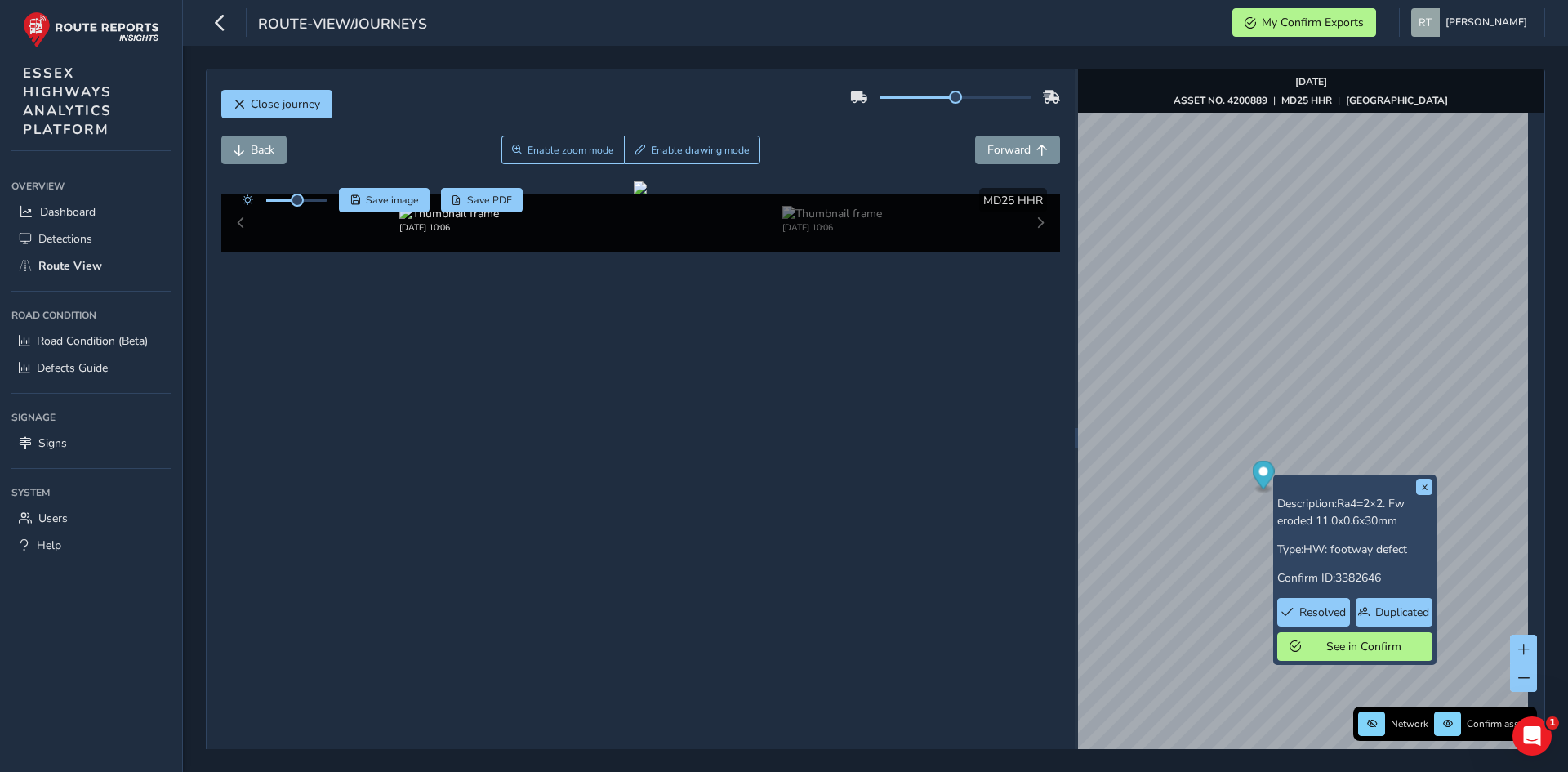
click at [1265, 480] on icon "Map marker" at bounding box center [1263, 478] width 22 height 33
